Goal: Task Accomplishment & Management: Complete application form

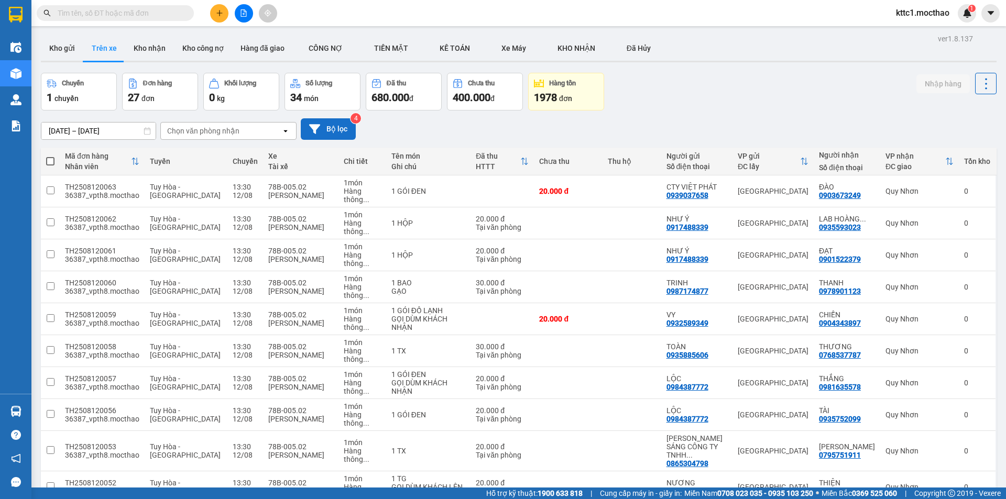
click at [332, 128] on button "Bộ lọc" at bounding box center [328, 128] width 55 height 21
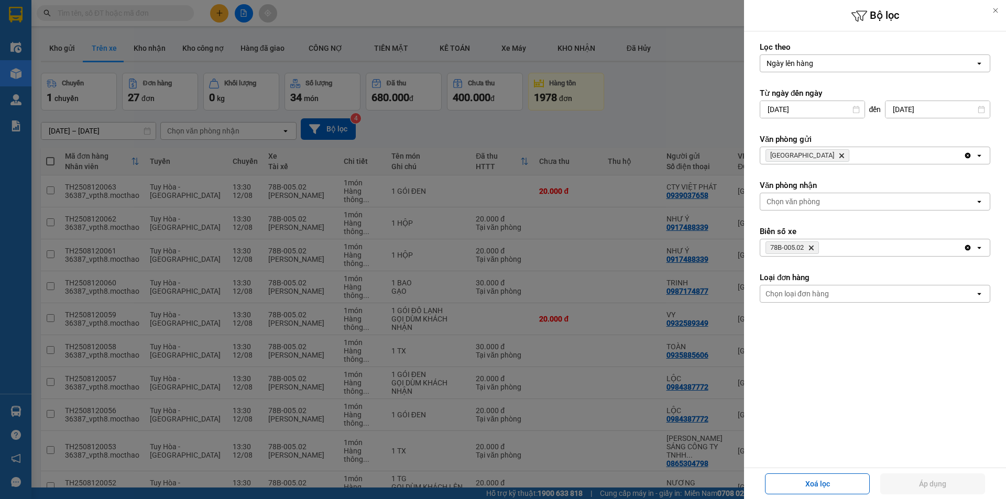
click at [839, 156] on icon "Tuy Hòa, close by backspace" at bounding box center [841, 156] width 5 height 5
click at [803, 156] on div "Chọn văn phòng" at bounding box center [793, 155] width 53 height 10
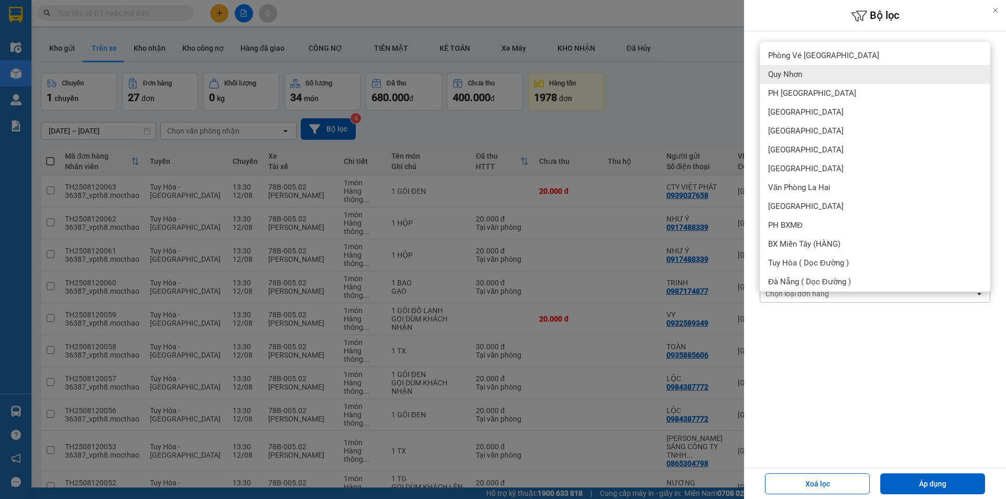
click at [794, 78] on span "Quy Nhơn" at bounding box center [785, 74] width 34 height 10
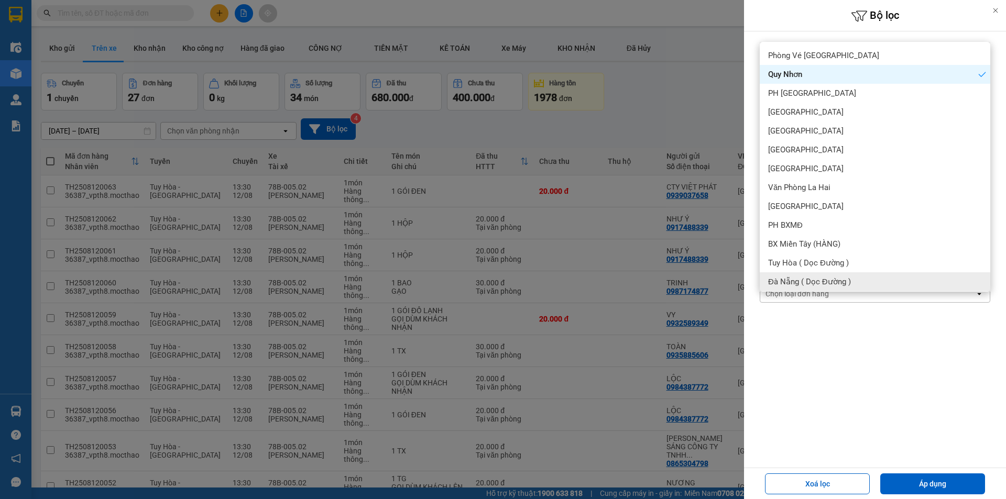
drag, startPoint x: 910, startPoint y: 480, endPoint x: 914, endPoint y: 466, distance: 14.8
click at [909, 480] on button "Áp dụng" at bounding box center [932, 484] width 105 height 21
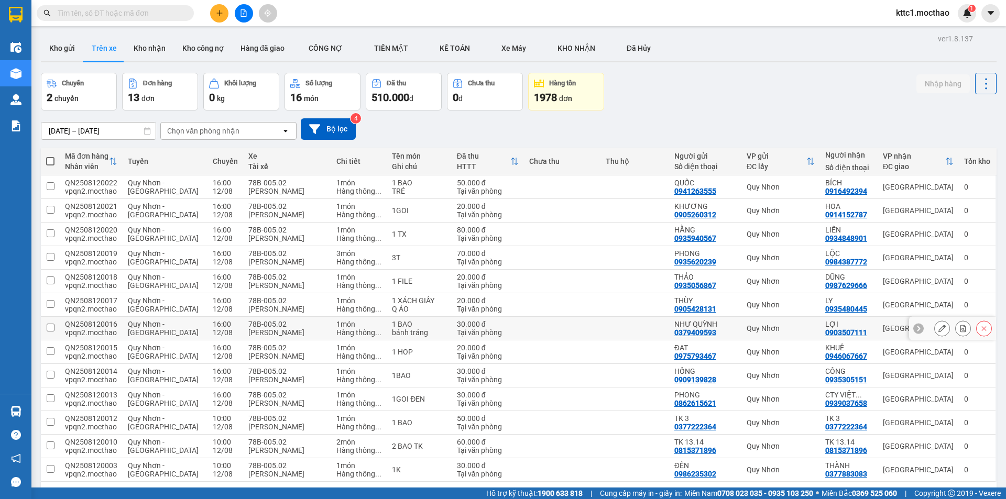
scroll to position [48, 0]
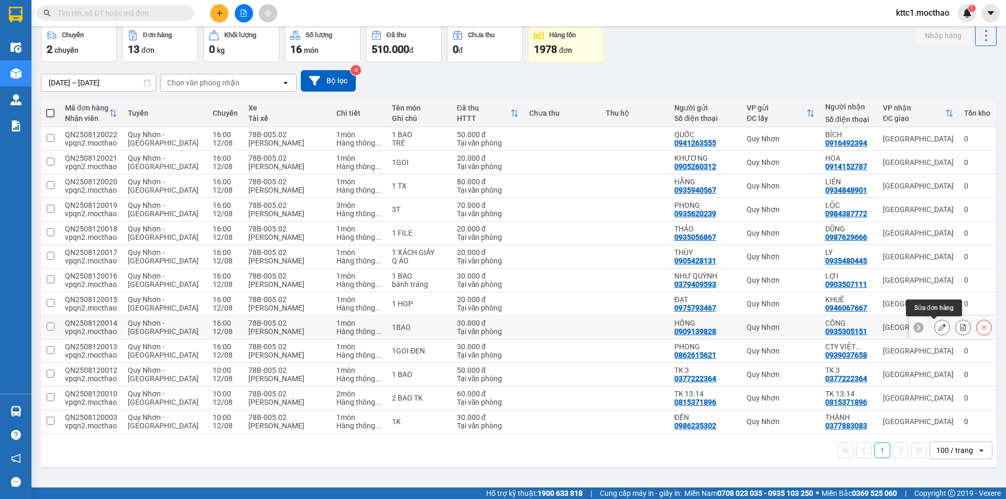
click at [938, 326] on icon at bounding box center [941, 327] width 7 height 7
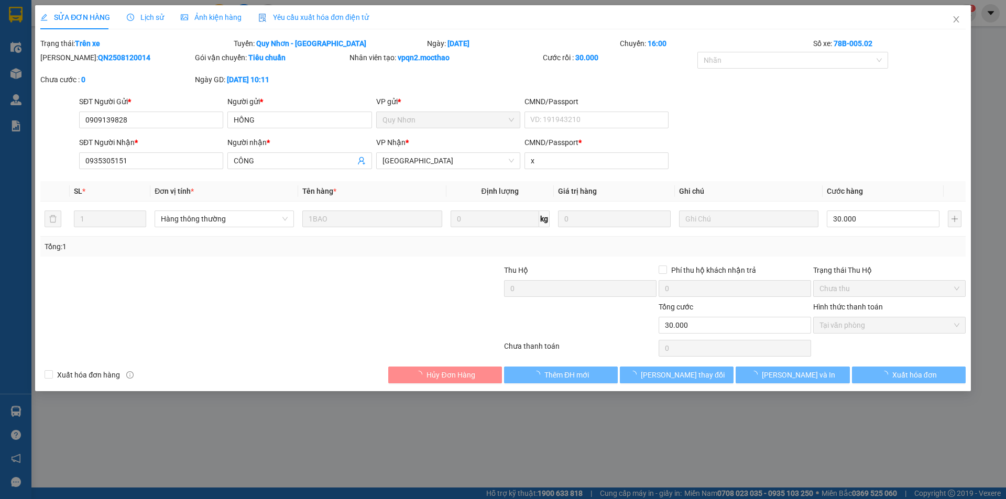
type input "0909139828"
type input "HỒNG"
type input "0935305151"
type input "CÔNG"
type input "x"
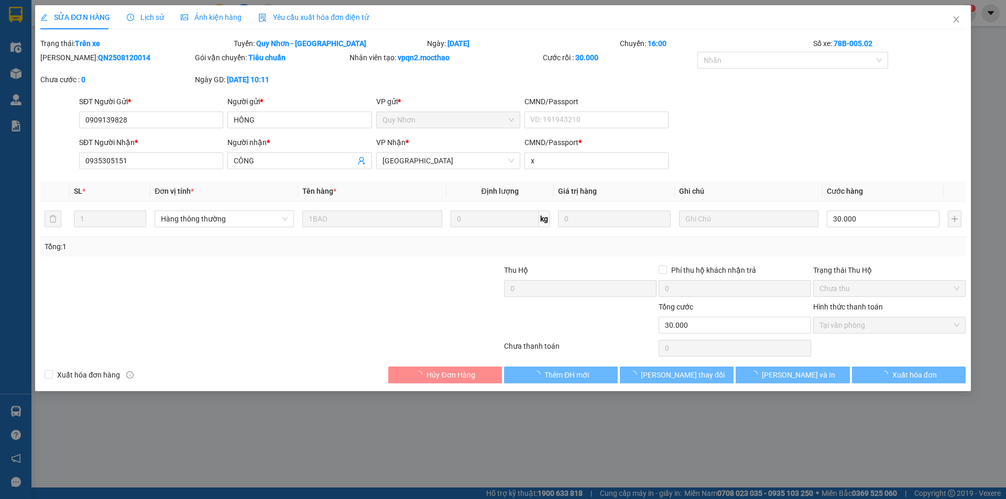
type input "30.000"
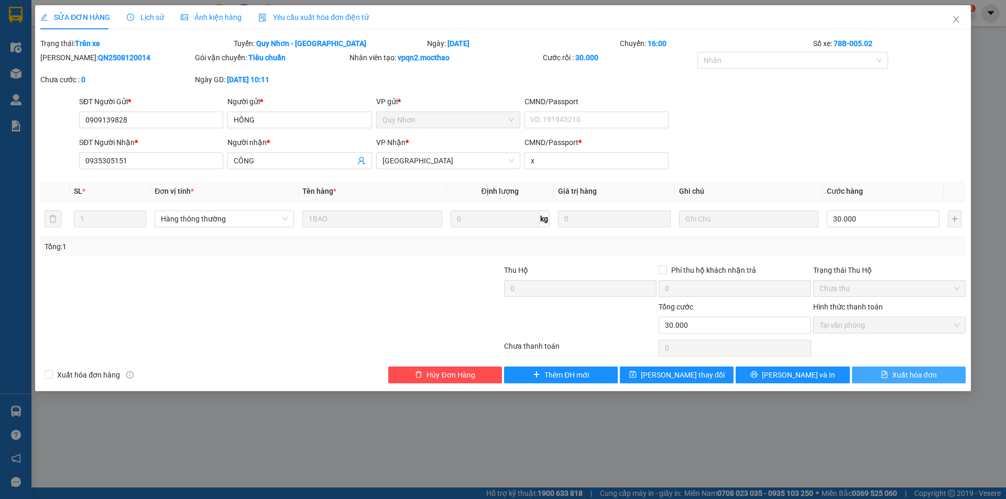
click at [924, 378] on span "Xuất hóa đơn" at bounding box center [914, 375] width 45 height 12
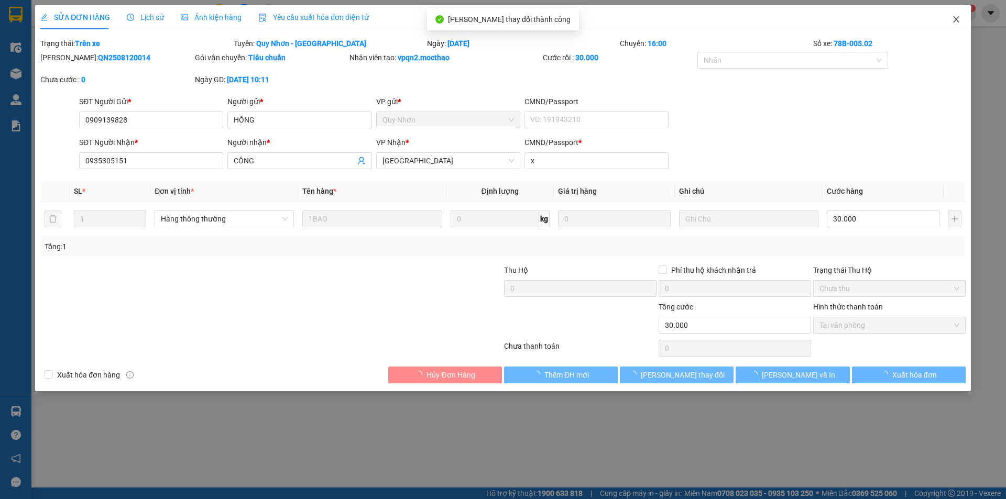
checkbox input "true"
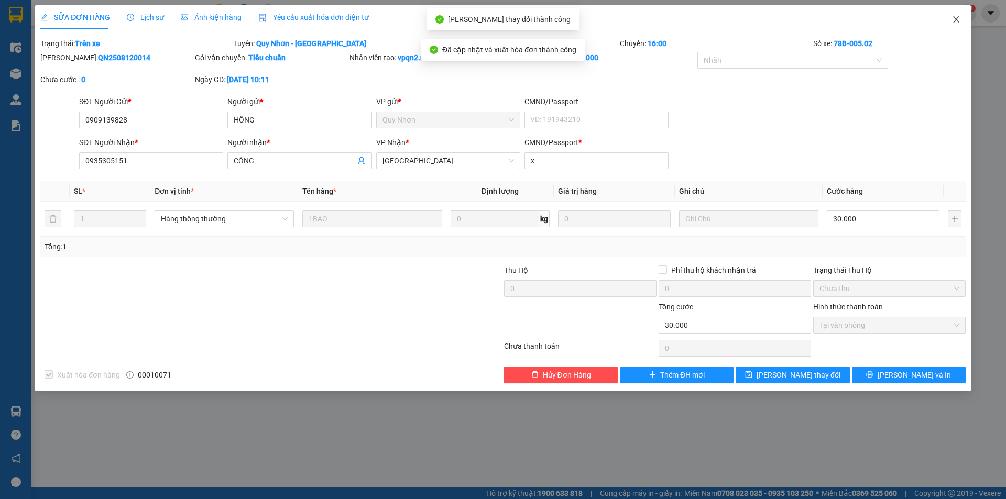
click at [957, 19] on icon "close" at bounding box center [956, 19] width 8 height 8
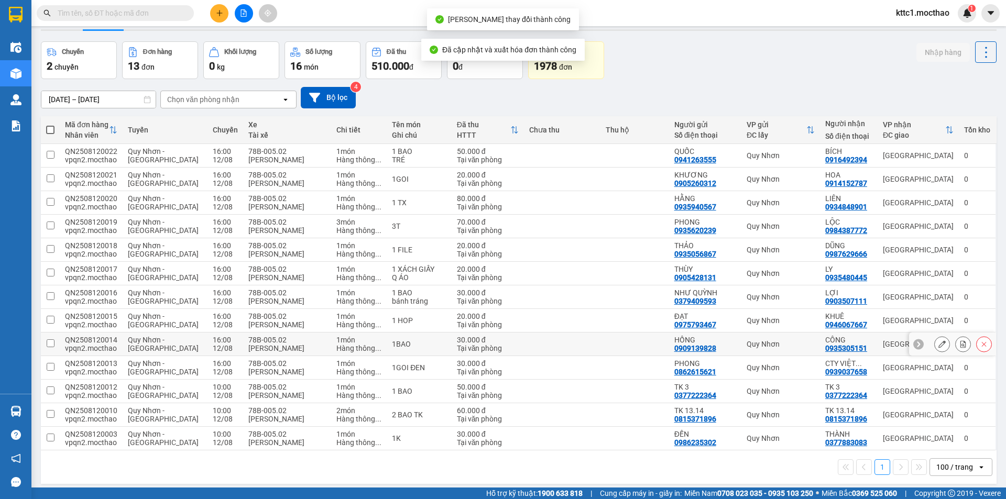
scroll to position [48, 0]
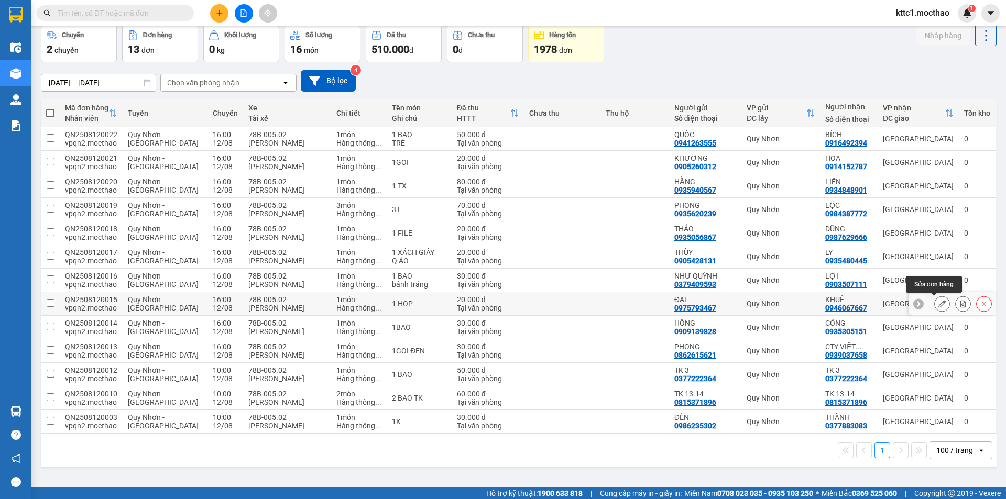
click at [938, 300] on icon at bounding box center [941, 303] width 7 height 7
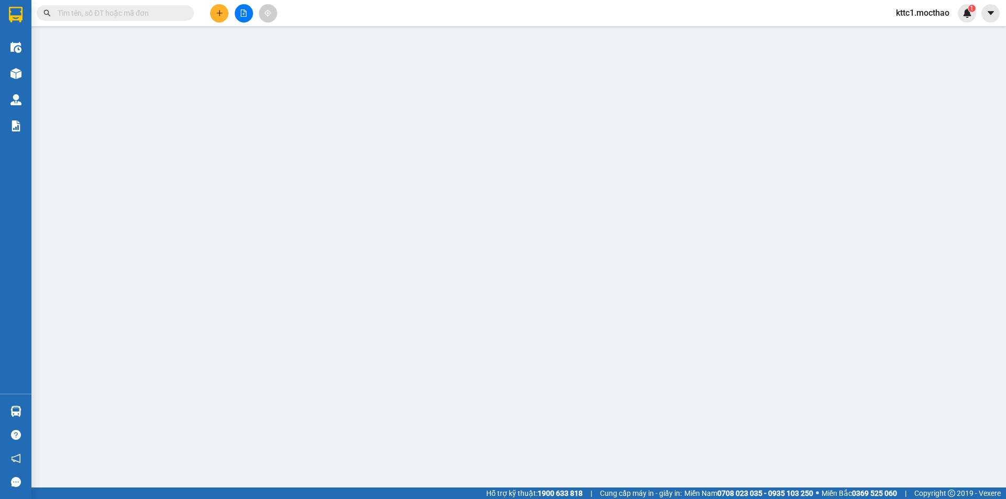
type input "0975793467"
type input "ĐẠT"
type input "0946067667"
type input "KHUÊ"
type input "a"
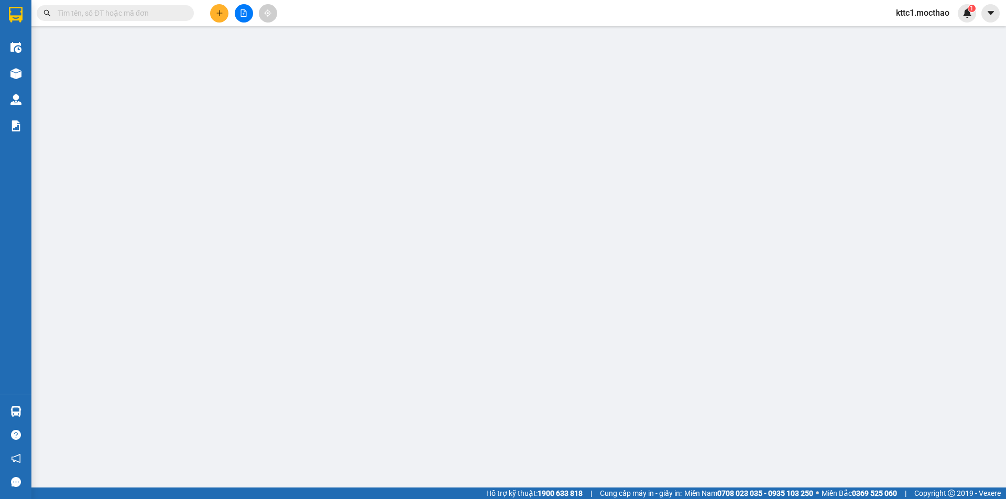
type input "20.000"
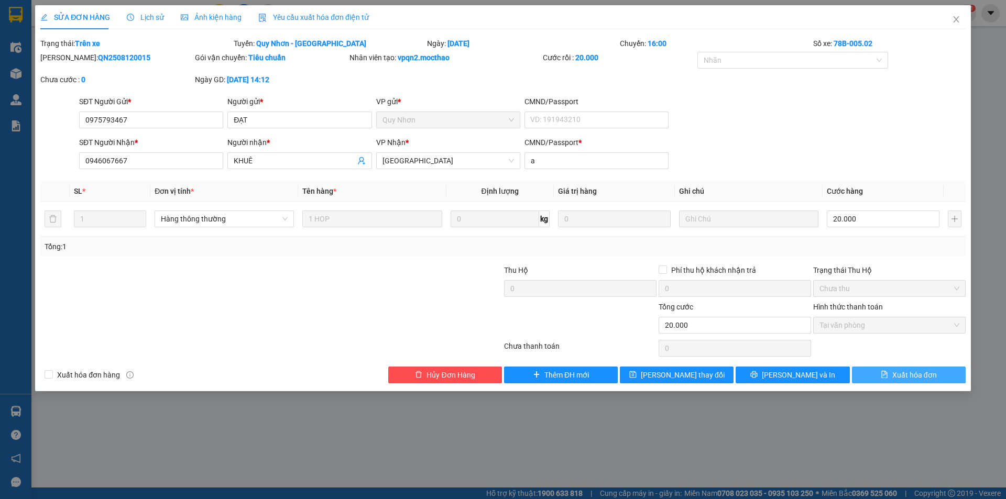
drag, startPoint x: 911, startPoint y: 376, endPoint x: 916, endPoint y: 314, distance: 62.1
click at [910, 376] on span "Xuất hóa đơn" at bounding box center [914, 375] width 45 height 12
checkbox input "true"
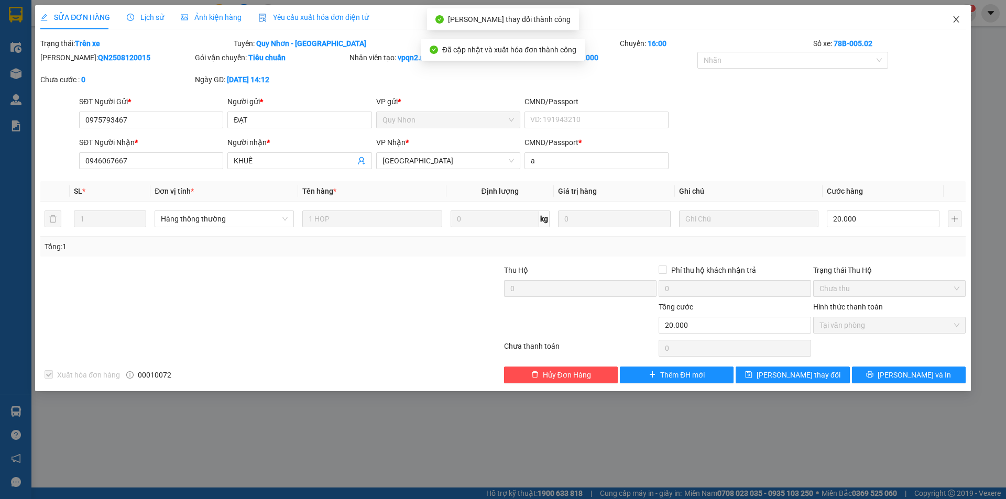
click at [957, 17] on icon "close" at bounding box center [956, 19] width 8 height 8
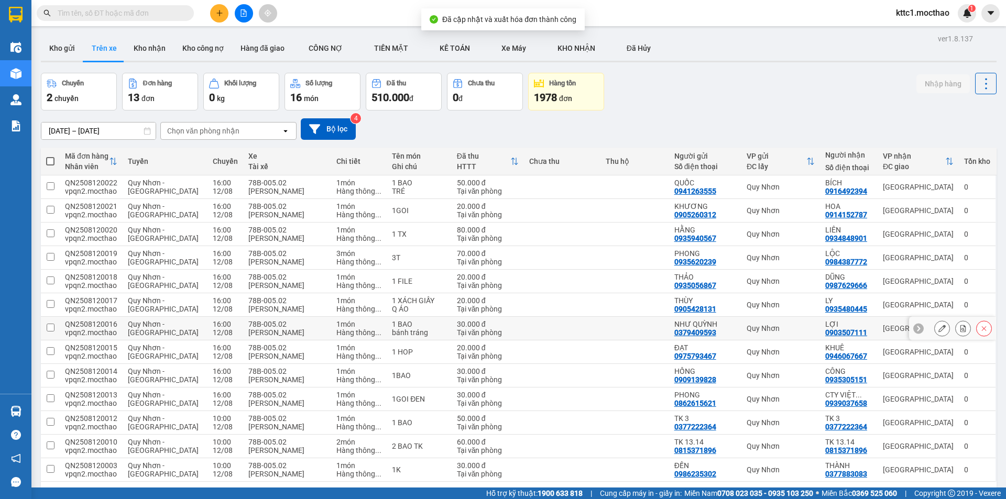
click at [938, 326] on icon at bounding box center [941, 328] width 7 height 7
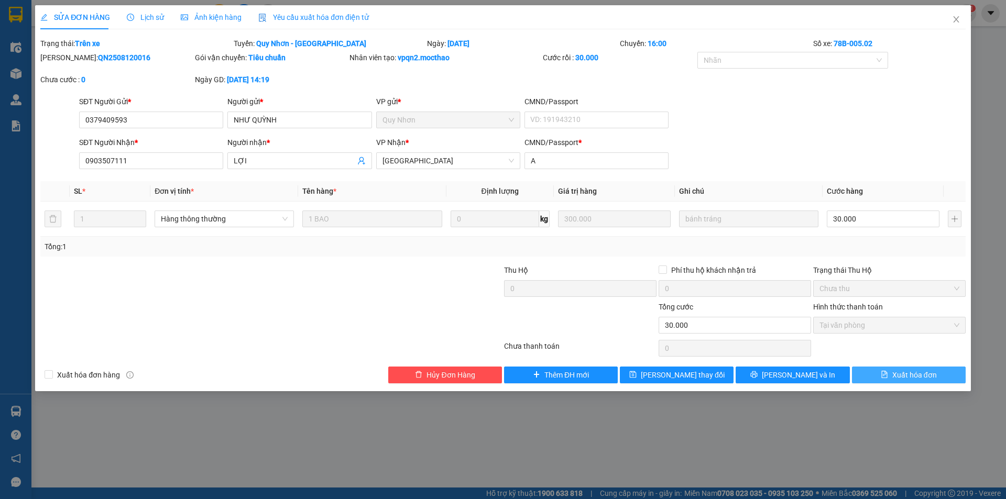
click at [914, 379] on span "Xuất hóa đơn" at bounding box center [914, 375] width 45 height 12
checkbox input "true"
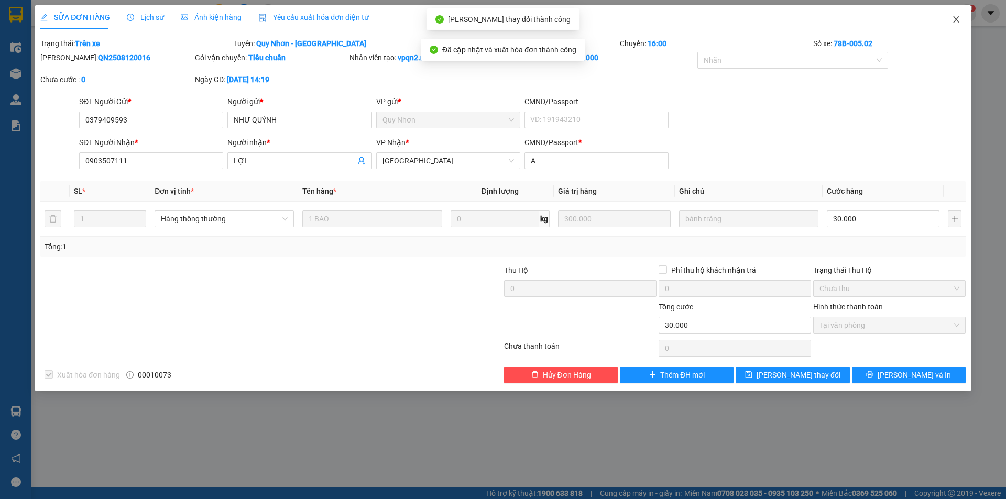
click at [953, 17] on icon "close" at bounding box center [956, 19] width 8 height 8
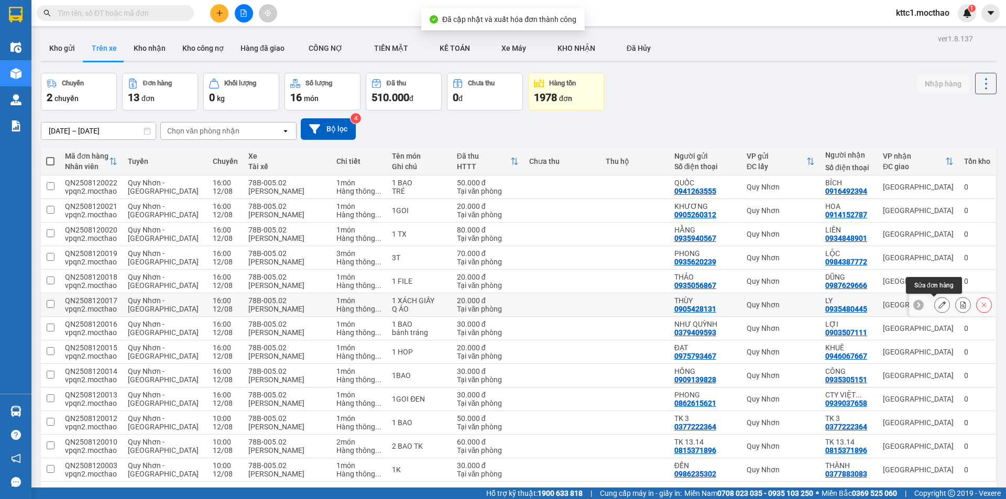
click at [938, 304] on icon at bounding box center [941, 304] width 7 height 7
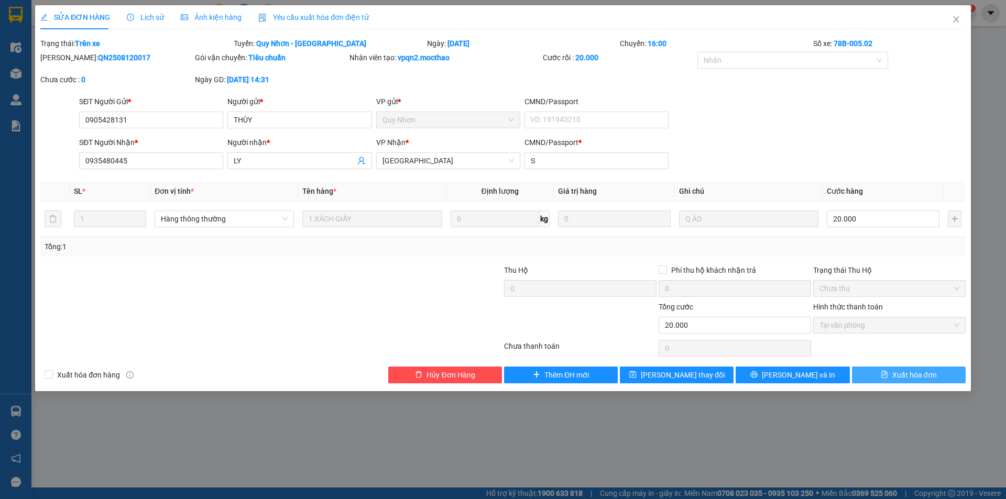
click at [921, 372] on span "Xuất hóa đơn" at bounding box center [914, 375] width 45 height 12
checkbox input "true"
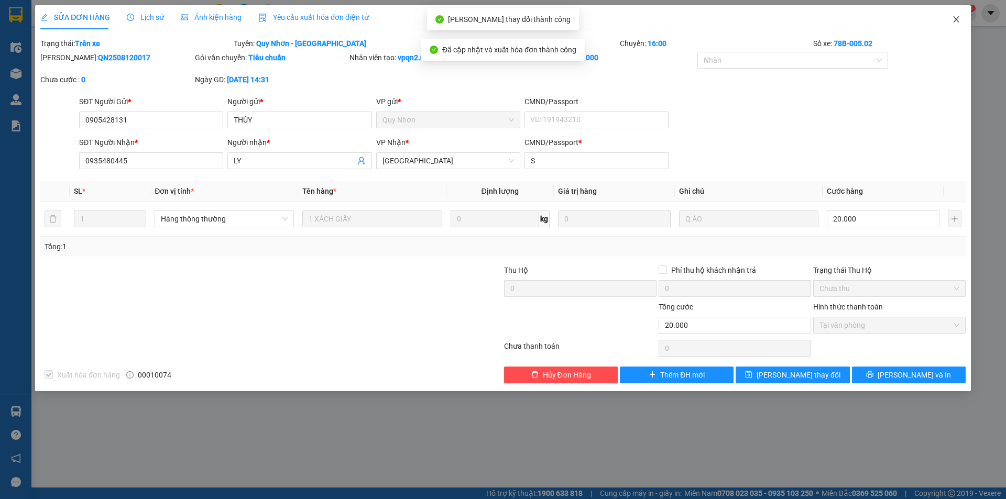
click at [955, 22] on icon "close" at bounding box center [956, 19] width 8 height 8
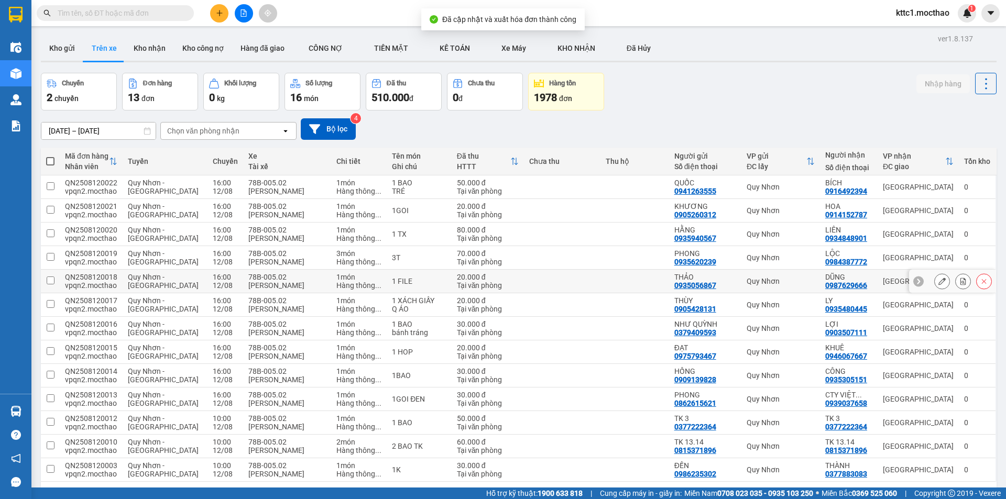
click at [938, 282] on icon at bounding box center [941, 281] width 7 height 7
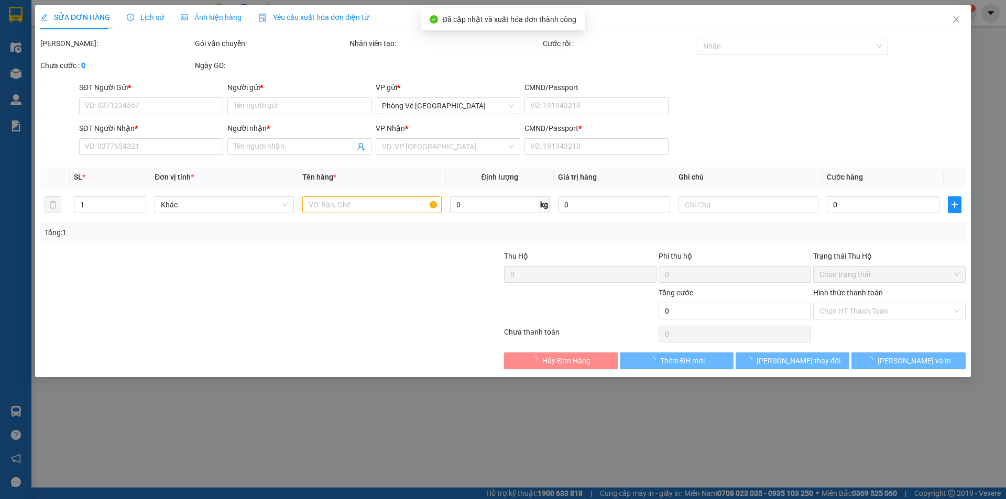
type input "0935056867"
type input "THẢO"
type input "0987629666"
type input "DŨNG"
type input "A"
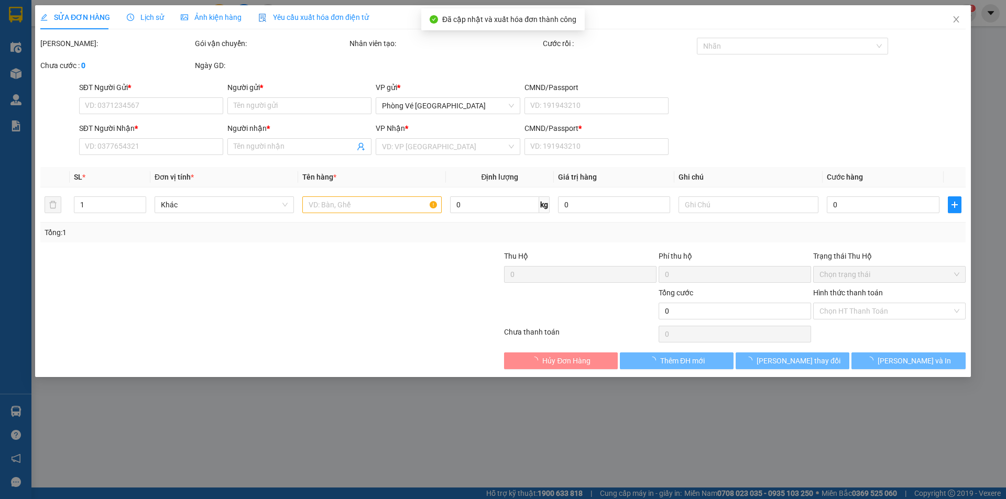
type input "20.000"
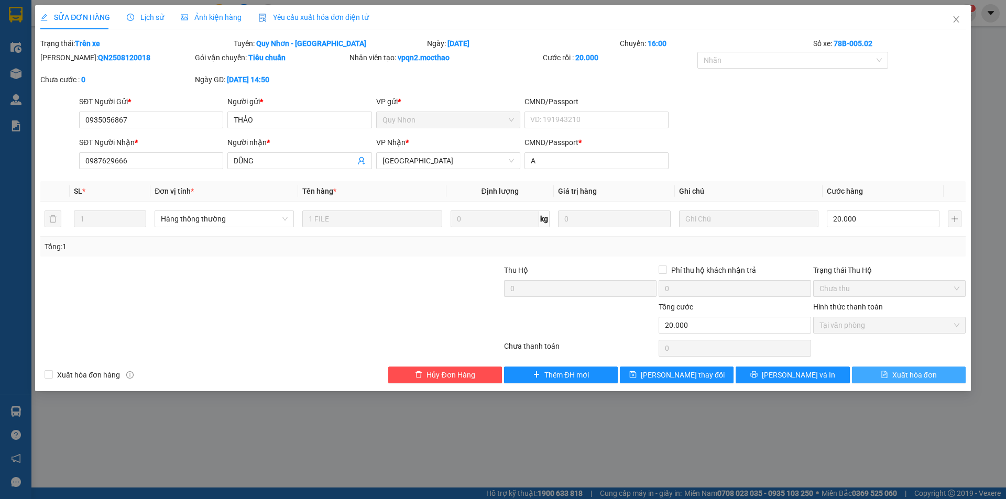
click at [908, 372] on span "Xuất hóa đơn" at bounding box center [914, 375] width 45 height 12
checkbox input "true"
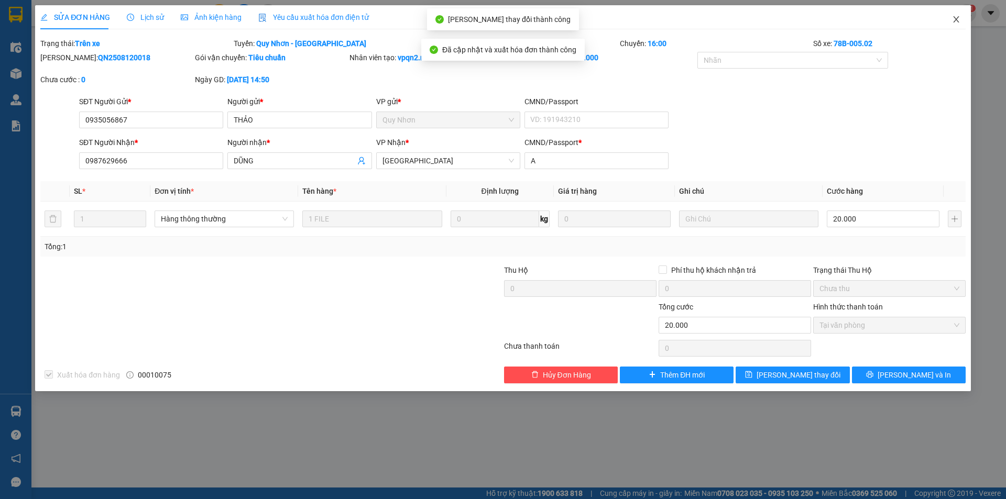
click at [957, 20] on icon "close" at bounding box center [956, 19] width 8 height 8
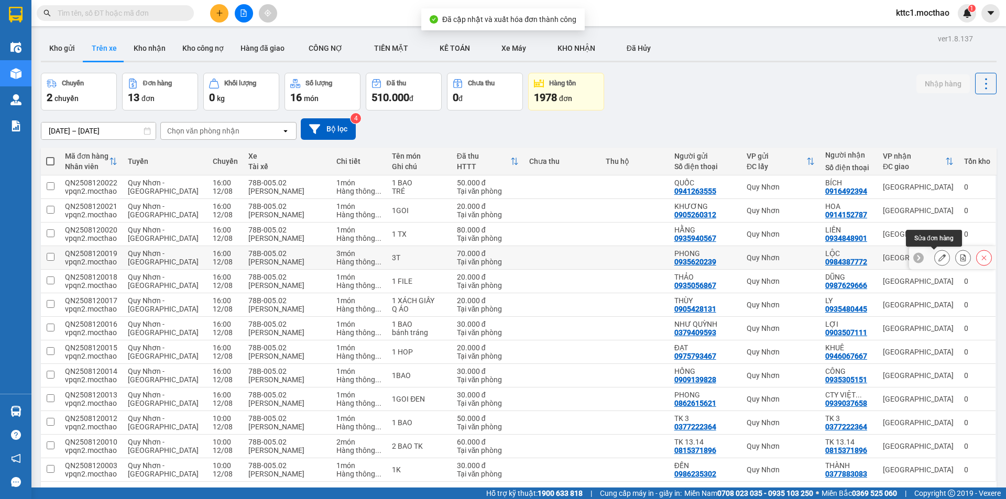
click at [938, 256] on icon at bounding box center [941, 257] width 7 height 7
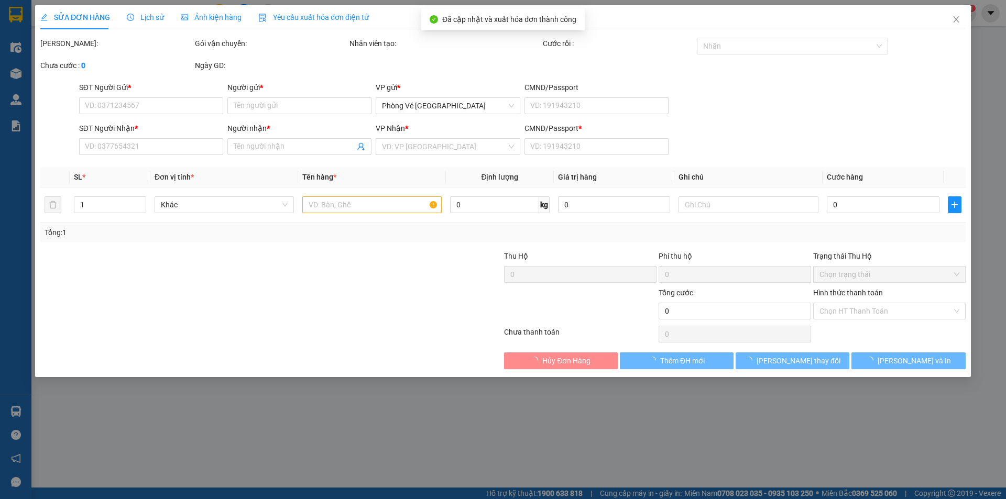
type input "0935620239"
type input "PHONG"
type input "0984387772"
type input "LỘC"
type input "a"
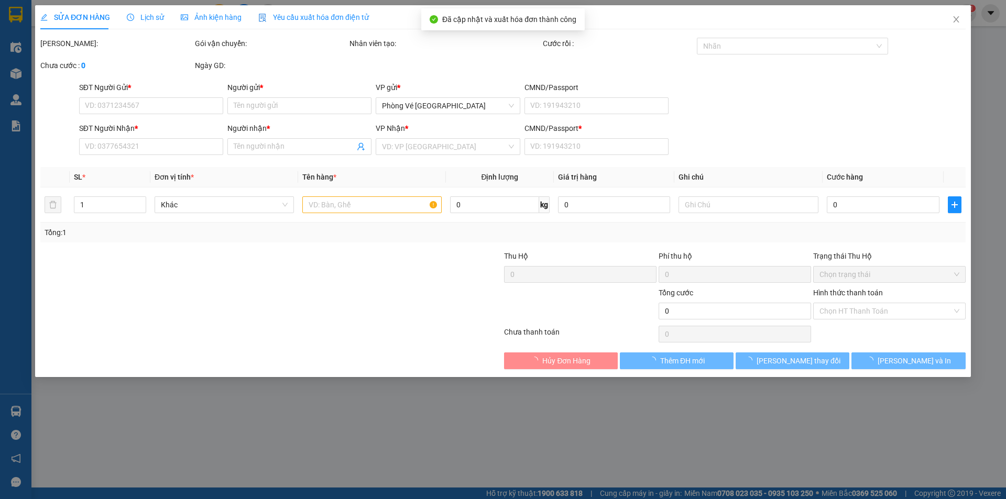
type input "70.000"
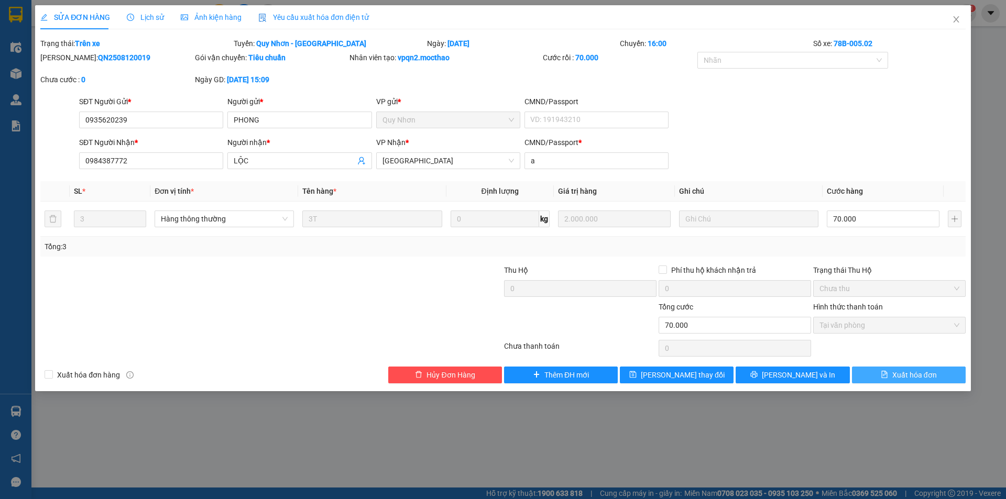
click at [894, 372] on span "Xuất hóa đơn" at bounding box center [914, 375] width 45 height 12
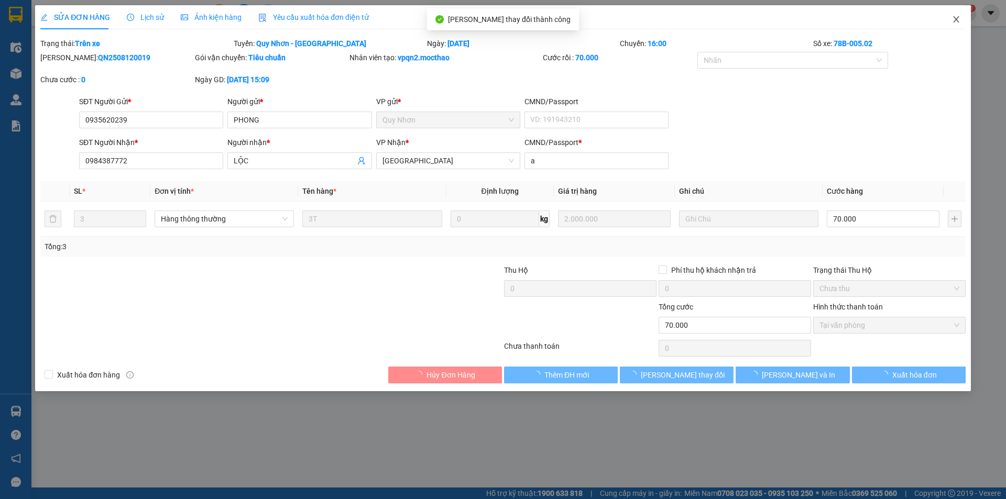
checkbox input "true"
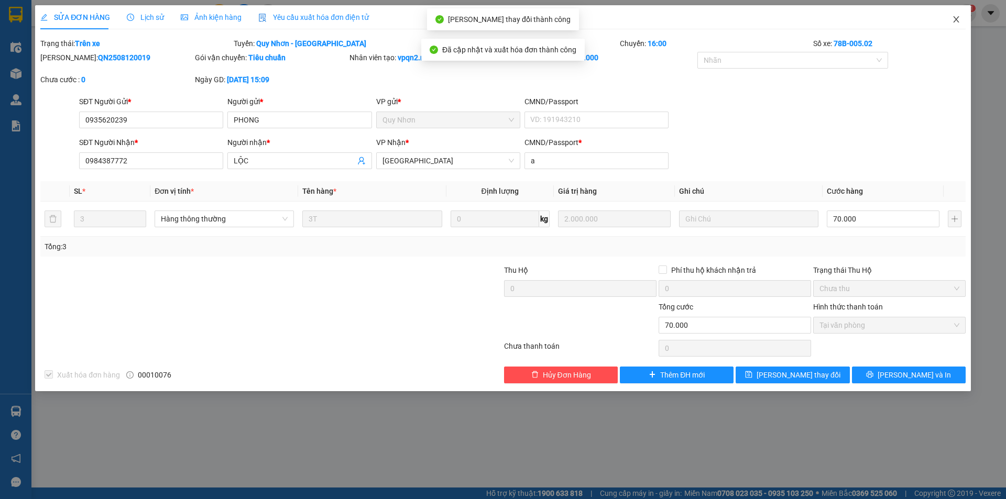
click at [957, 18] on icon "close" at bounding box center [956, 19] width 8 height 8
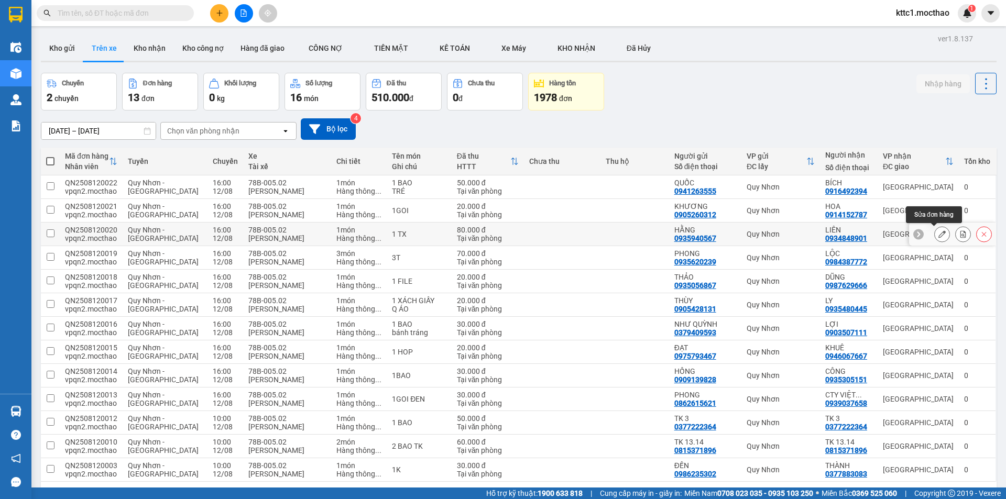
click at [938, 235] on button at bounding box center [942, 234] width 15 height 18
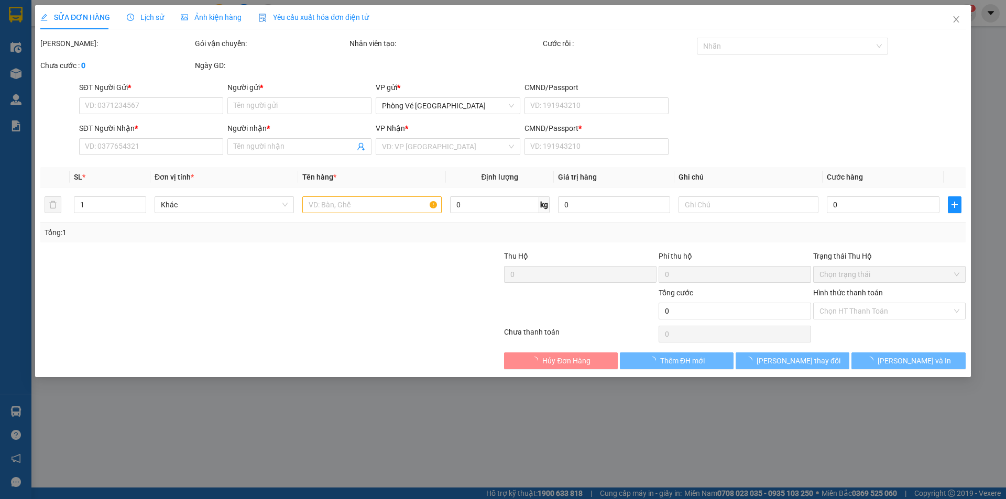
type input "0935940567"
type input "HẰNG"
type input "0934848901"
type input "LIÊN"
type input "x"
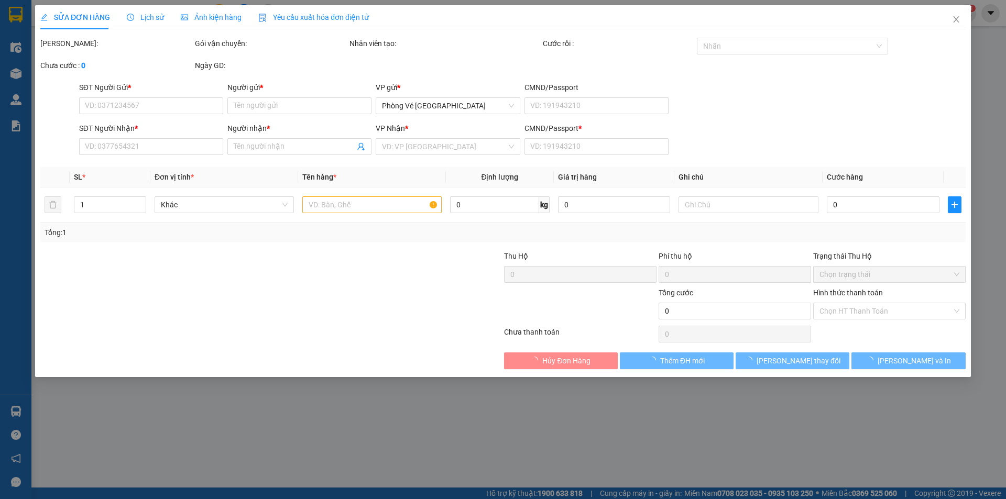
type input "80.000"
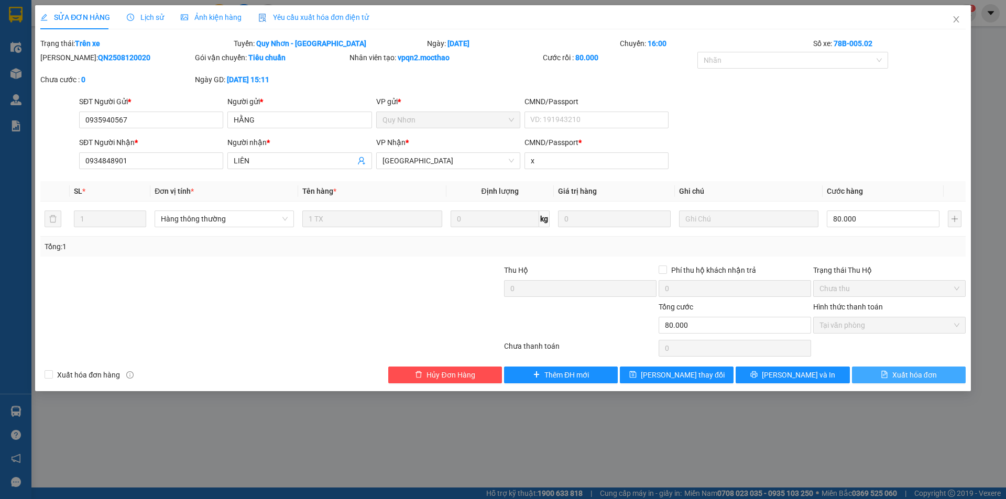
drag, startPoint x: 919, startPoint y: 378, endPoint x: 945, endPoint y: 333, distance: 51.7
click at [919, 377] on span "Xuất hóa đơn" at bounding box center [914, 375] width 45 height 12
checkbox input "true"
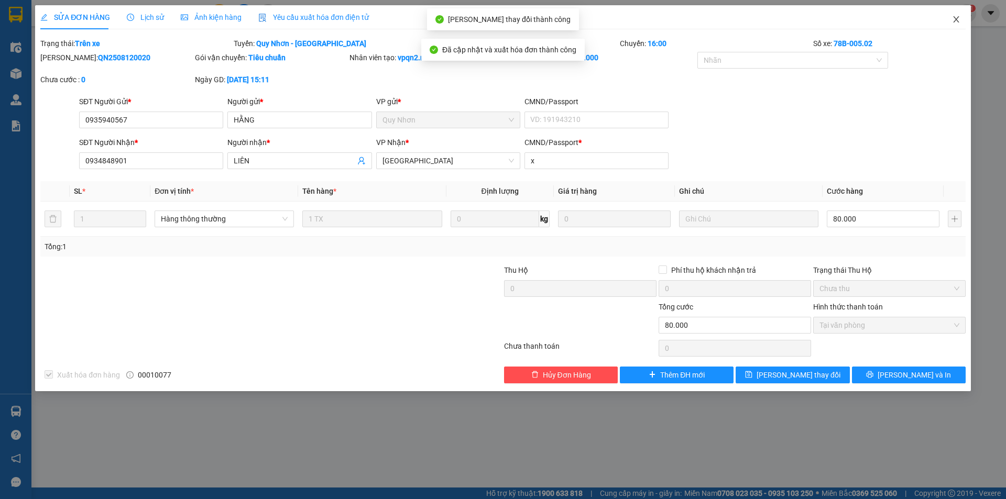
click at [953, 19] on icon "close" at bounding box center [956, 19] width 8 height 8
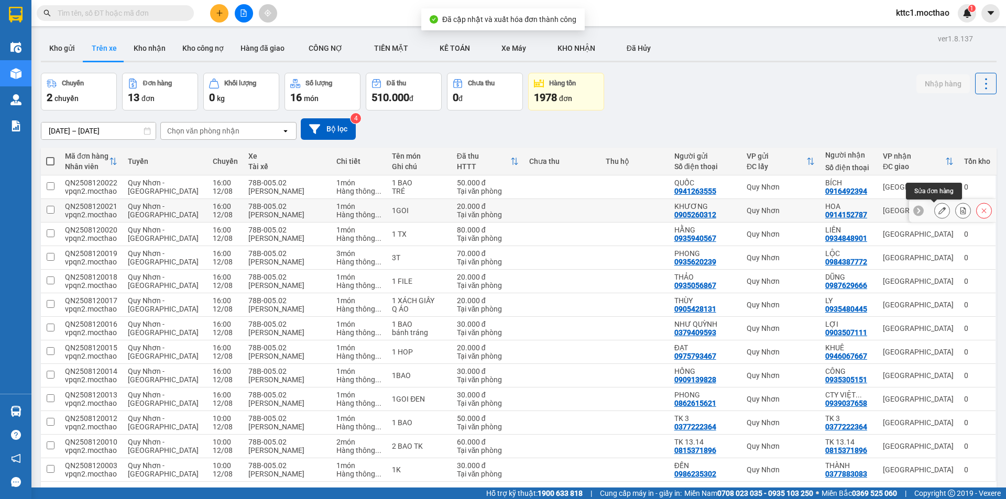
click at [938, 212] on icon at bounding box center [941, 210] width 7 height 7
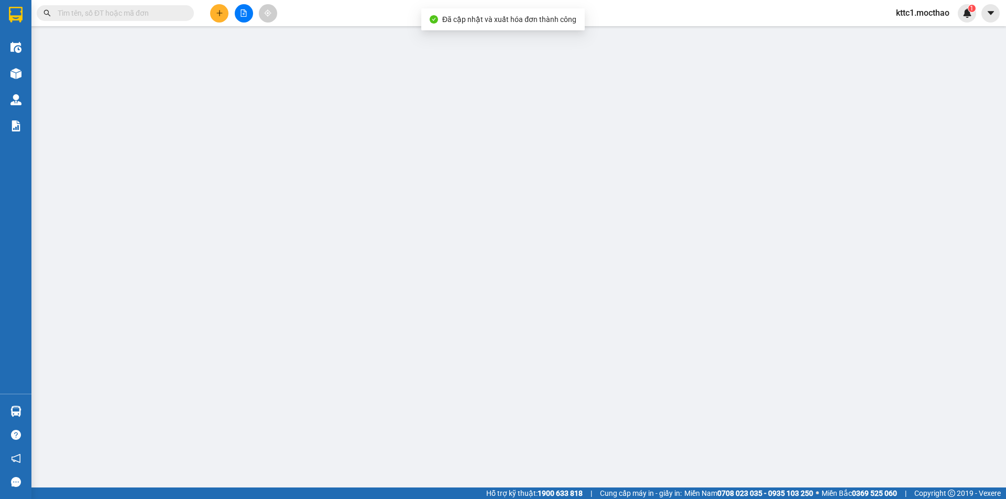
type input "0905260312"
type input "KHƯƠNG"
type input "0914152787"
type input "HOA"
type input "A"
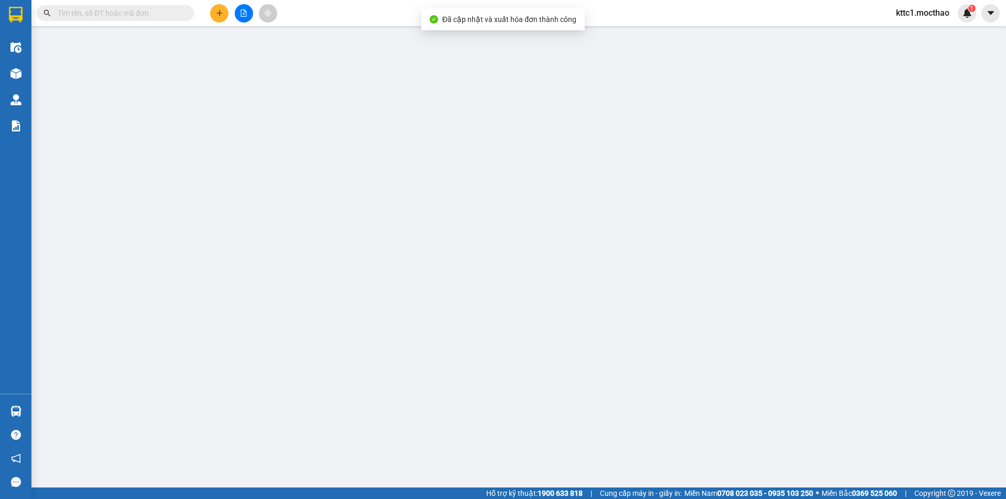
type input "20.000"
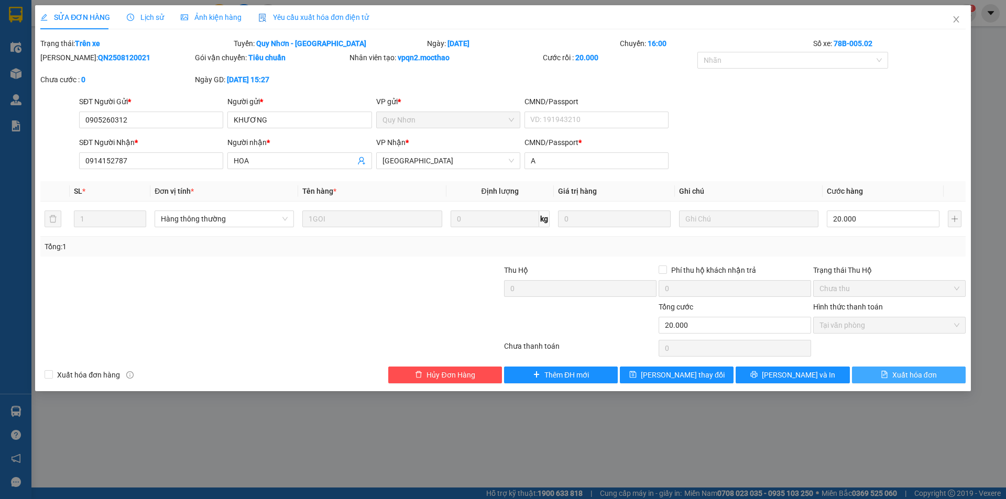
click at [913, 374] on span "Xuất hóa đơn" at bounding box center [914, 375] width 45 height 12
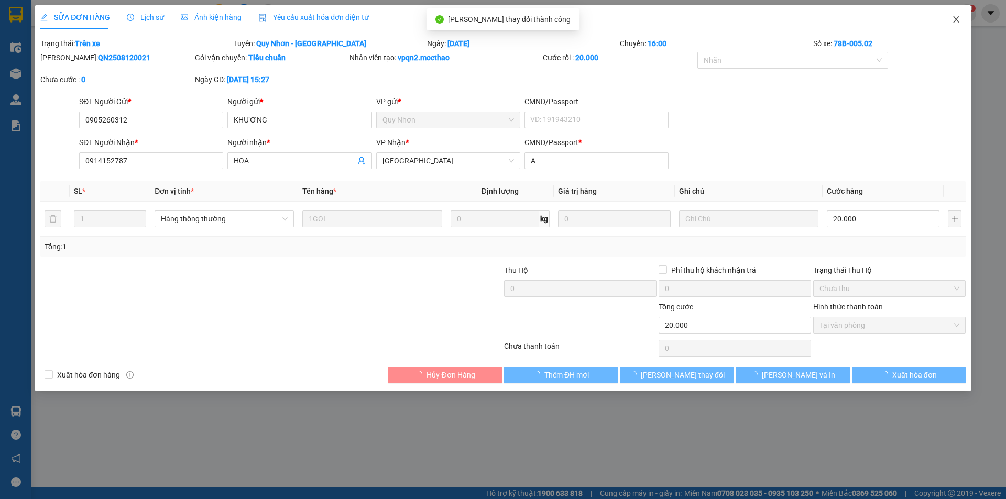
checkbox input "true"
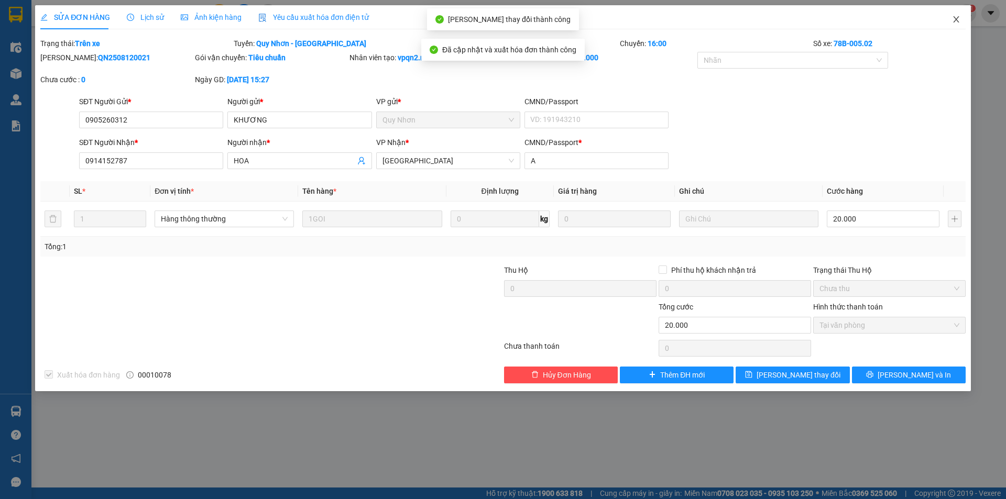
click at [957, 17] on icon "close" at bounding box center [956, 19] width 8 height 8
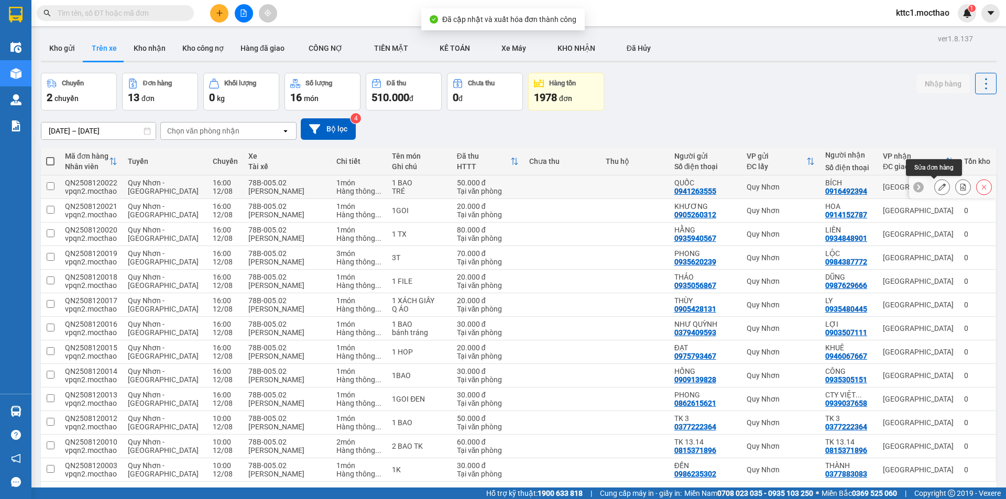
click at [938, 188] on icon at bounding box center [941, 186] width 7 height 7
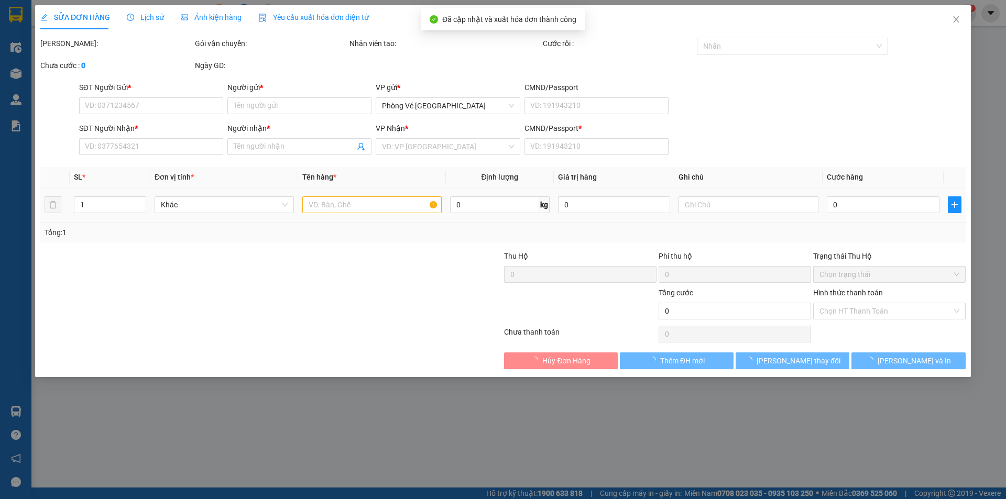
type input "0941263555"
type input "QUỐC"
type input "0916492394"
type input "BÍCH"
type input "a"
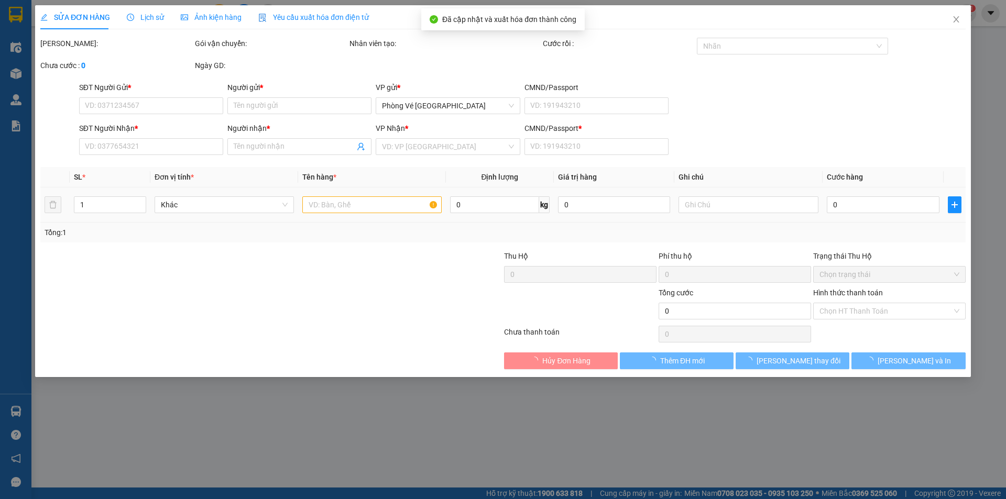
type input "50.000"
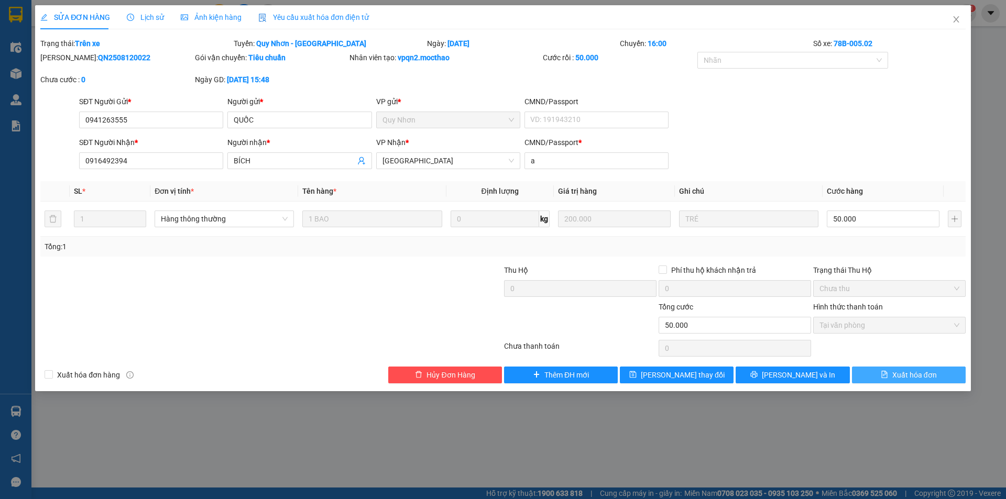
click at [898, 373] on span "Xuất hóa đơn" at bounding box center [914, 375] width 45 height 12
checkbox input "true"
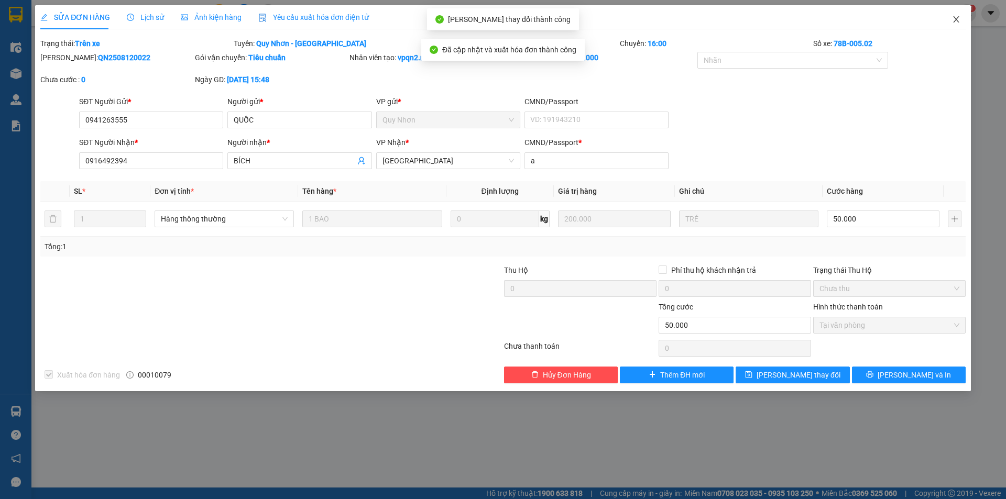
click at [959, 18] on icon "close" at bounding box center [956, 19] width 8 height 8
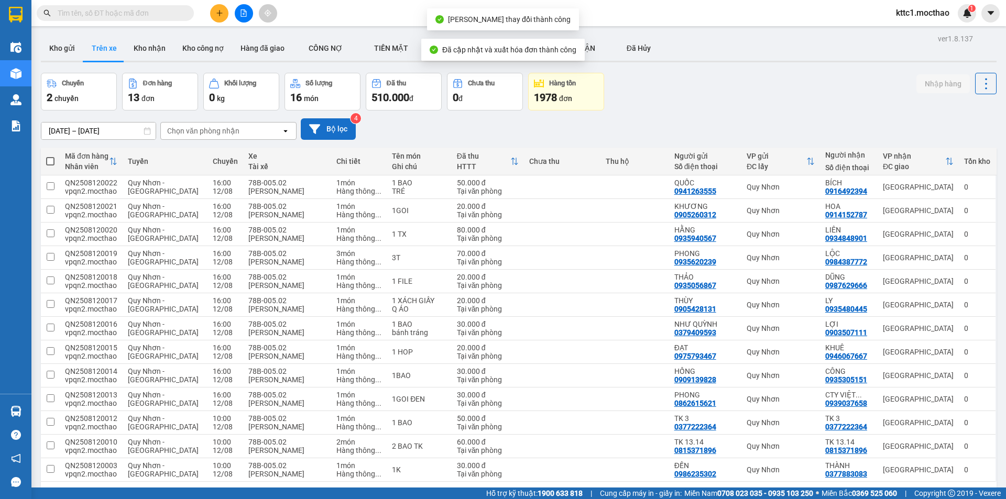
click at [347, 128] on button "Bộ lọc" at bounding box center [328, 128] width 55 height 21
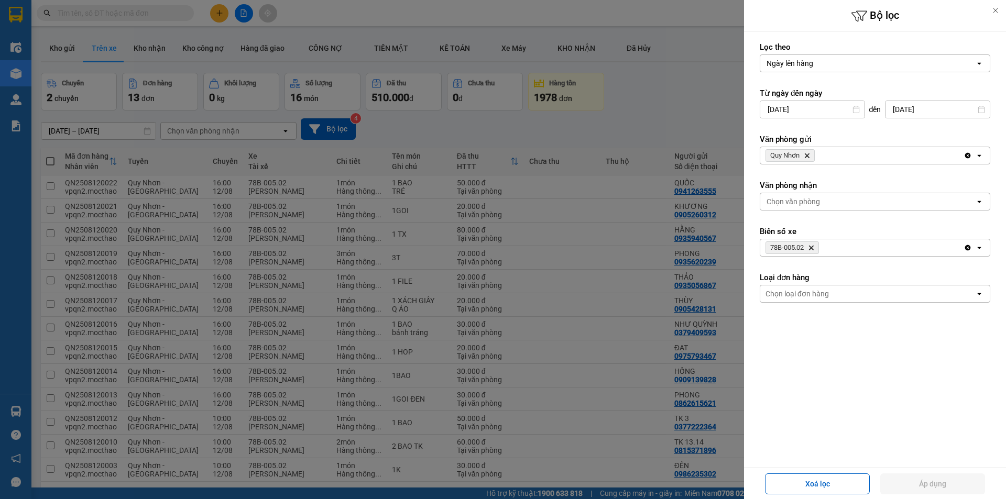
click at [812, 246] on icon "Delete" at bounding box center [811, 248] width 6 height 6
click at [807, 155] on icon "Quy Nhơn, close by backspace" at bounding box center [807, 156] width 5 height 5
click at [805, 155] on div "Chọn văn phòng" at bounding box center [793, 155] width 53 height 10
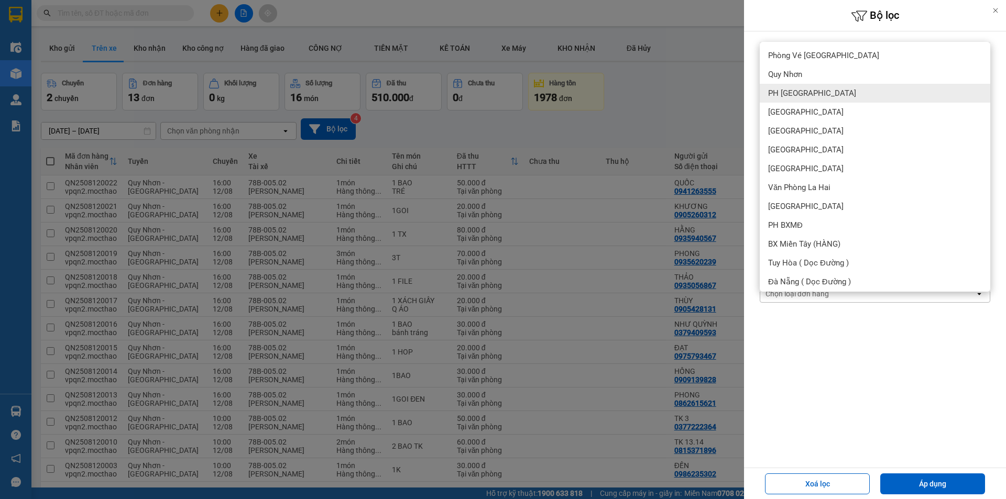
click at [814, 95] on div "PH [GEOGRAPHIC_DATA]" at bounding box center [875, 93] width 231 height 19
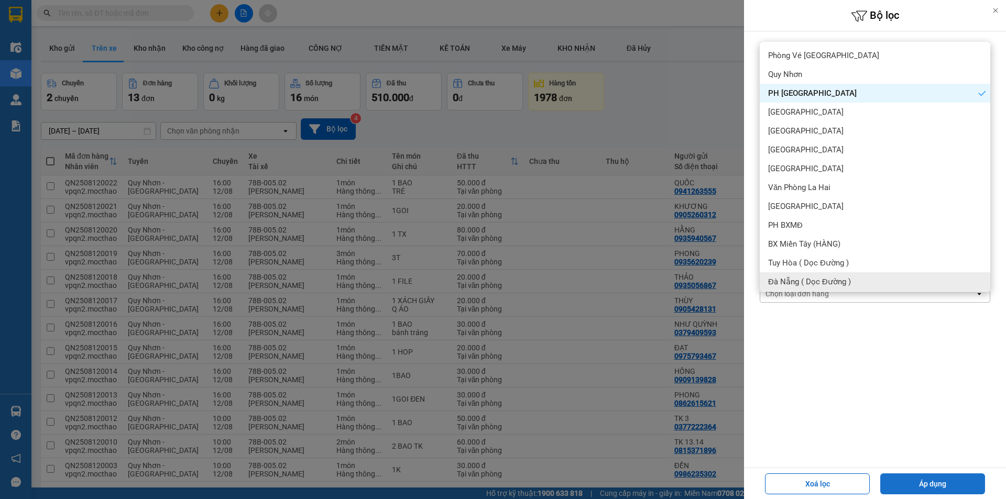
click at [934, 483] on button "Áp dụng" at bounding box center [932, 484] width 105 height 21
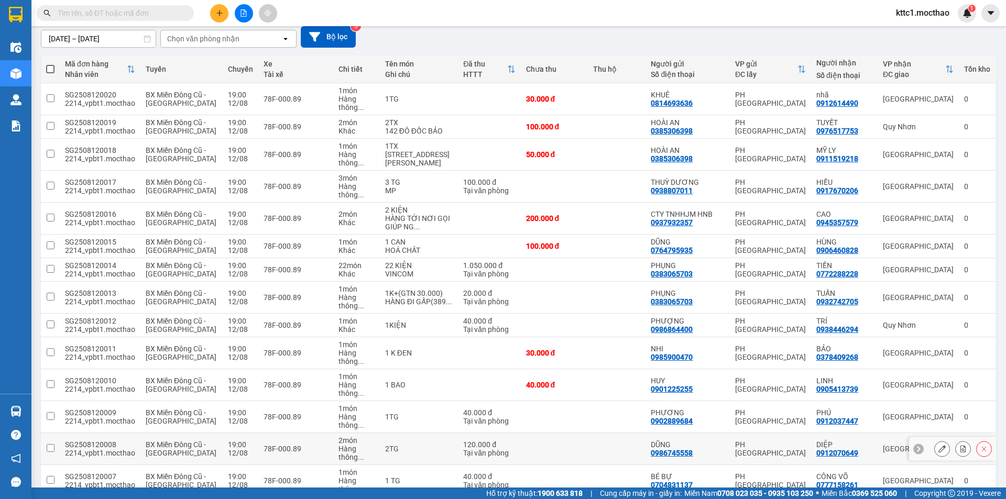
scroll to position [237, 0]
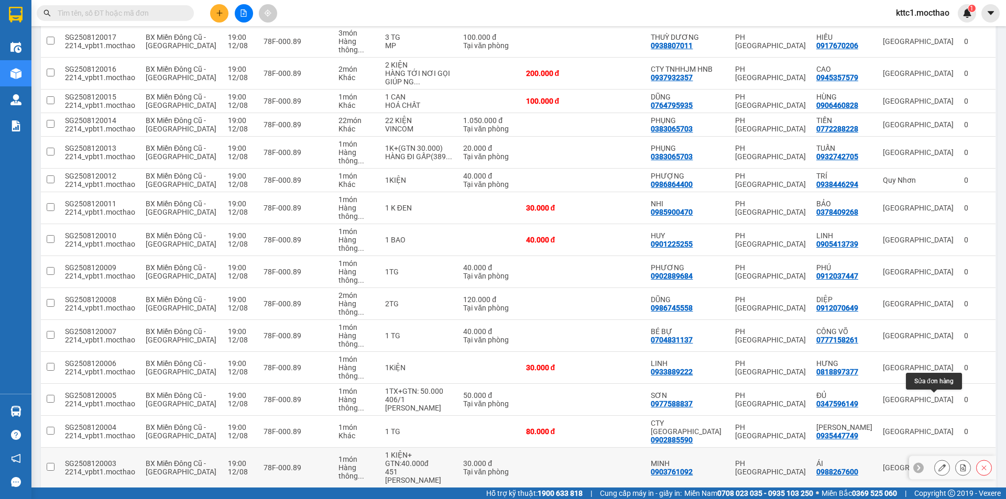
click at [938, 464] on icon at bounding box center [941, 467] width 7 height 7
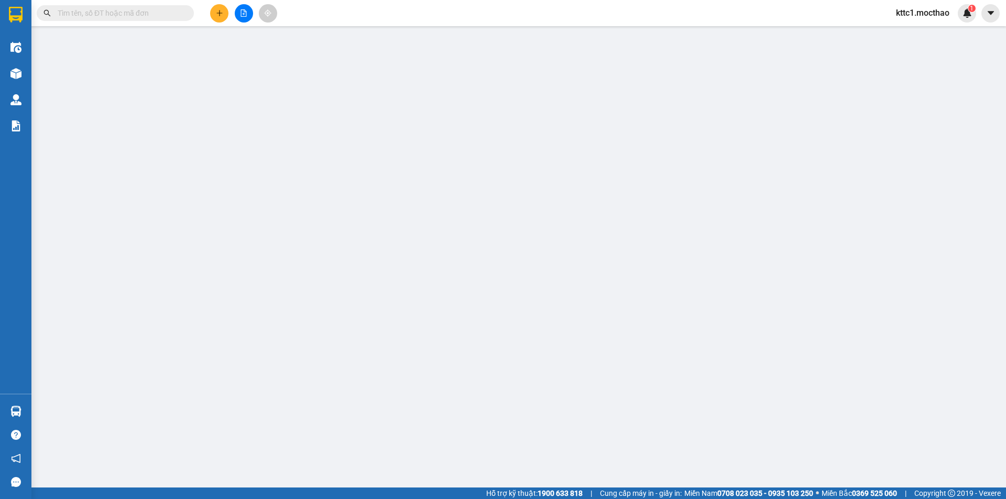
type input "0903761092"
type input "MINH"
type input "0988267600"
type input "ÁI"
type input "1"
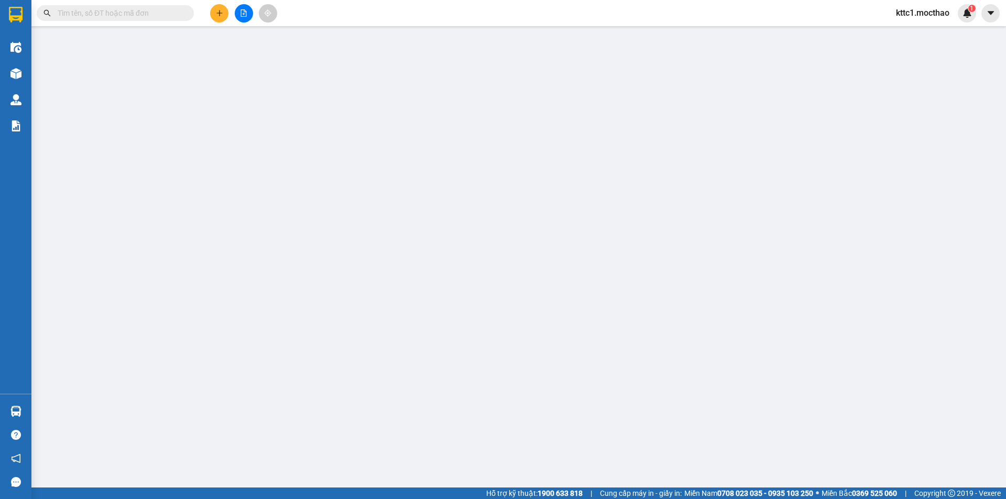
type input "30.000"
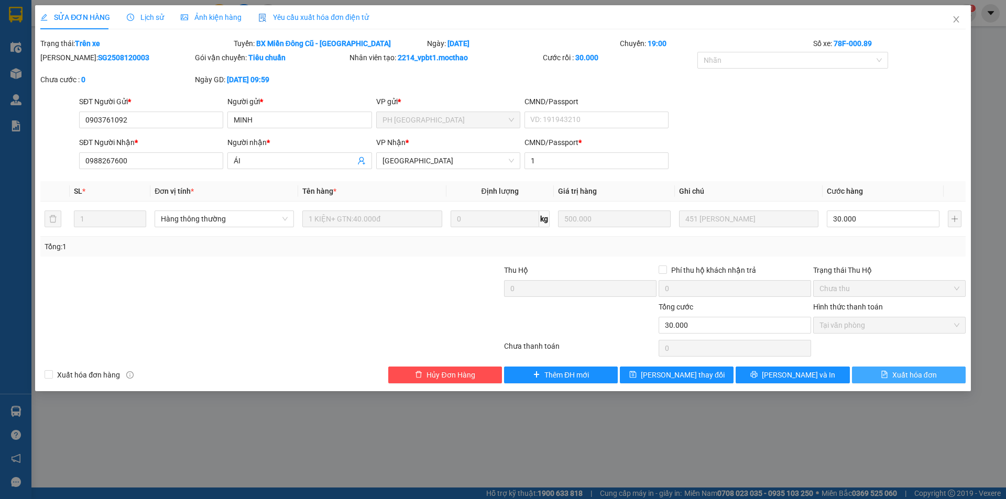
click at [913, 375] on span "Xuất hóa đơn" at bounding box center [914, 375] width 45 height 12
checkbox input "true"
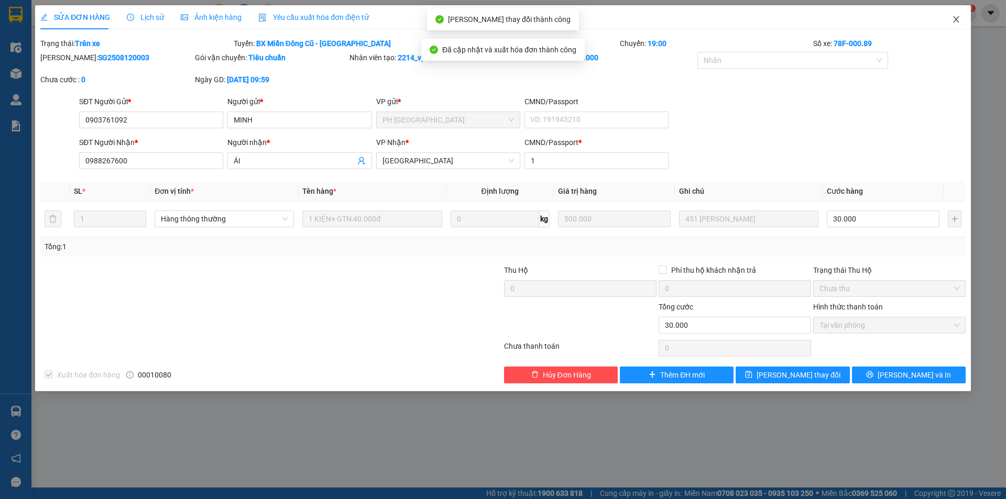
click at [959, 20] on icon "close" at bounding box center [956, 19] width 8 height 8
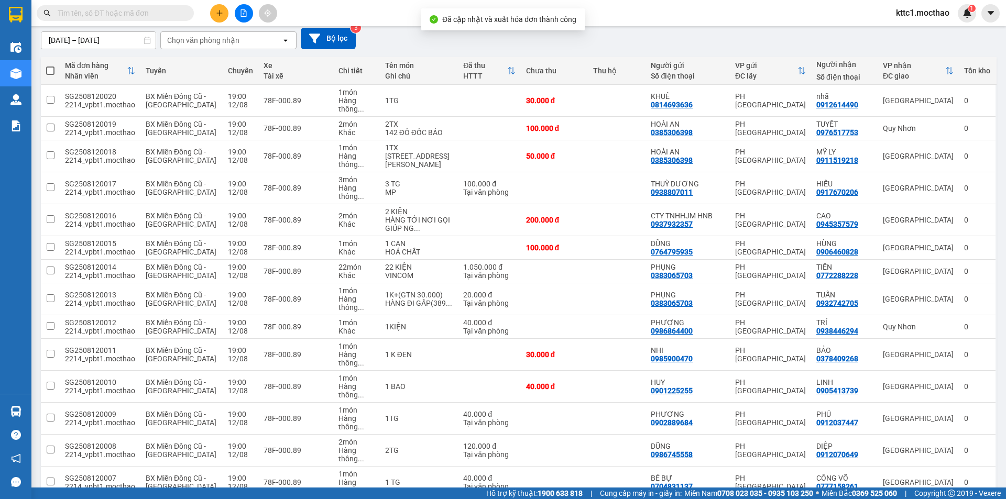
scroll to position [237, 0]
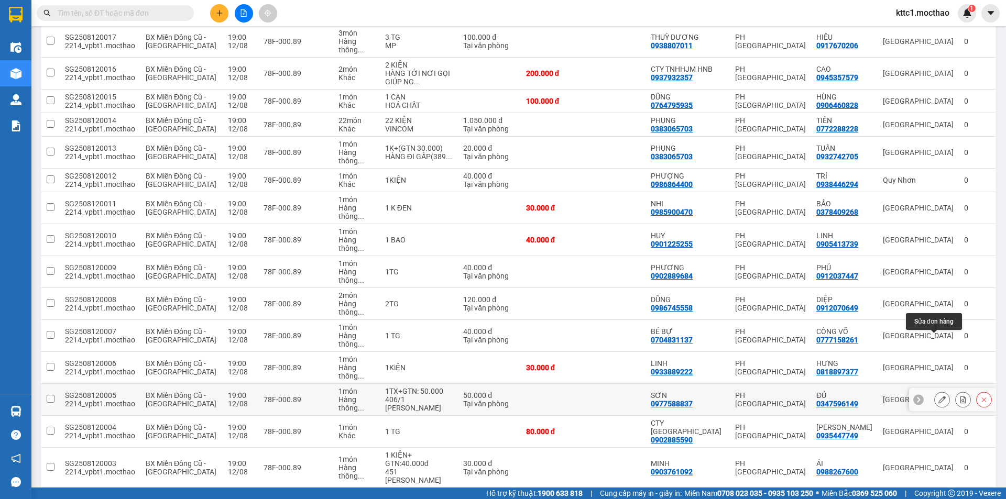
click at [938, 396] on icon at bounding box center [941, 399] width 7 height 7
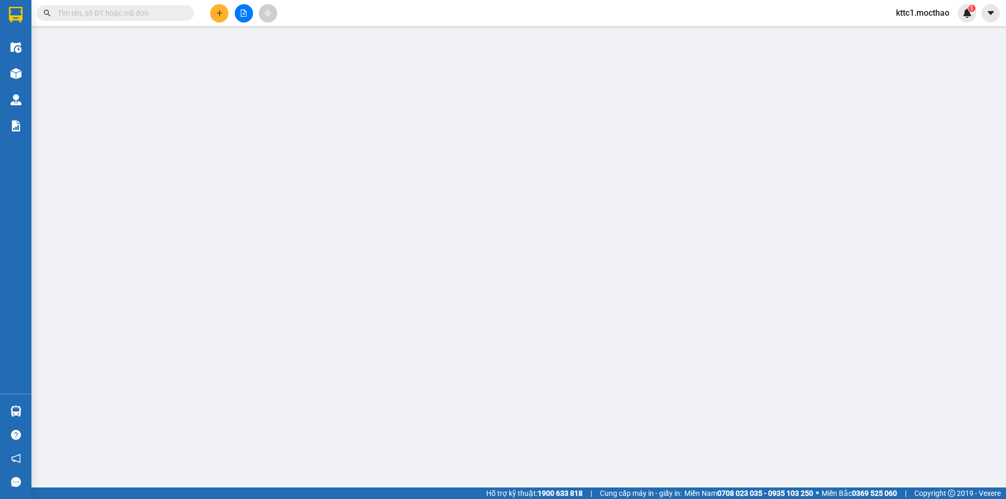
type input "0977588837"
type input "SƠN"
type input "0347596149"
type input "ĐỦ"
type input "1"
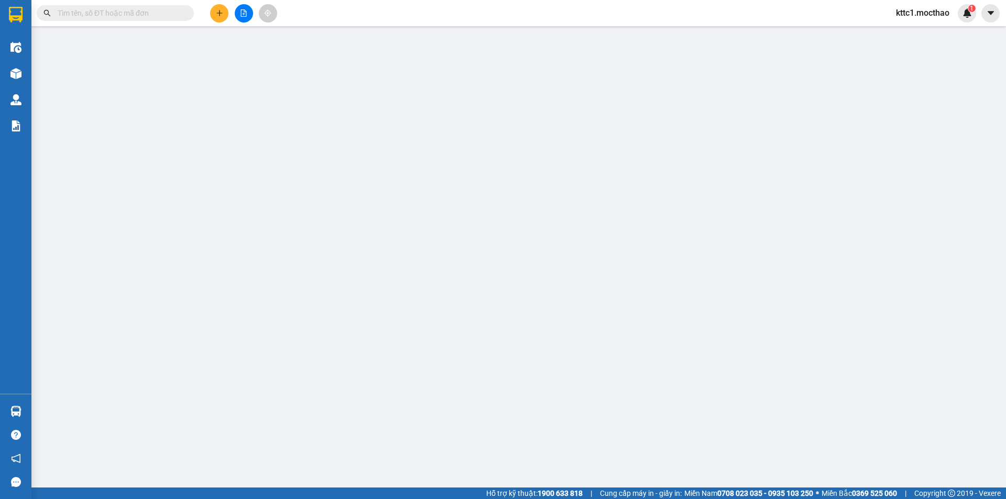
type input "50.000"
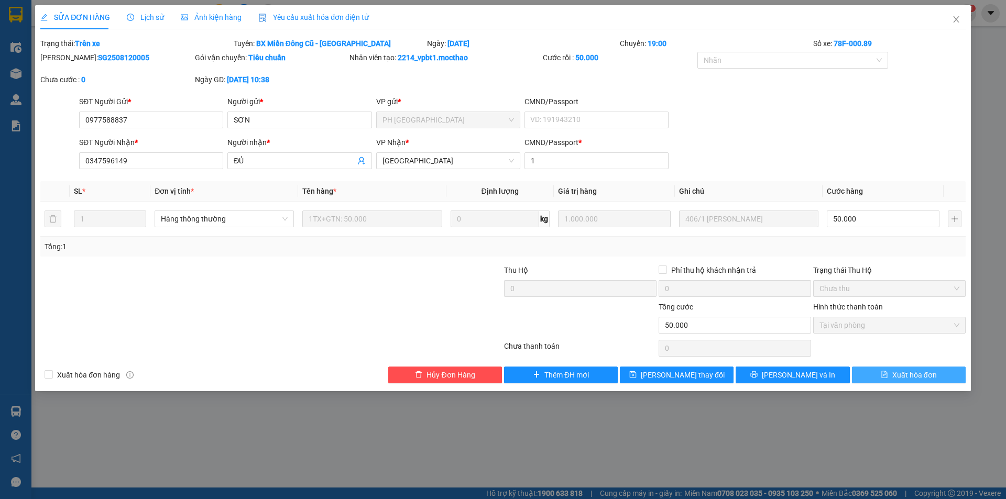
click at [915, 377] on span "Xuất hóa đơn" at bounding box center [914, 375] width 45 height 12
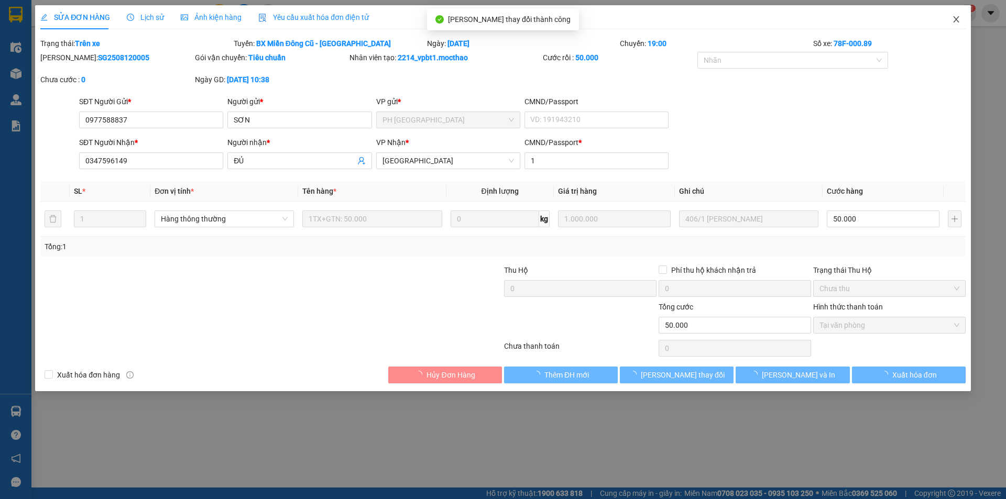
checkbox input "true"
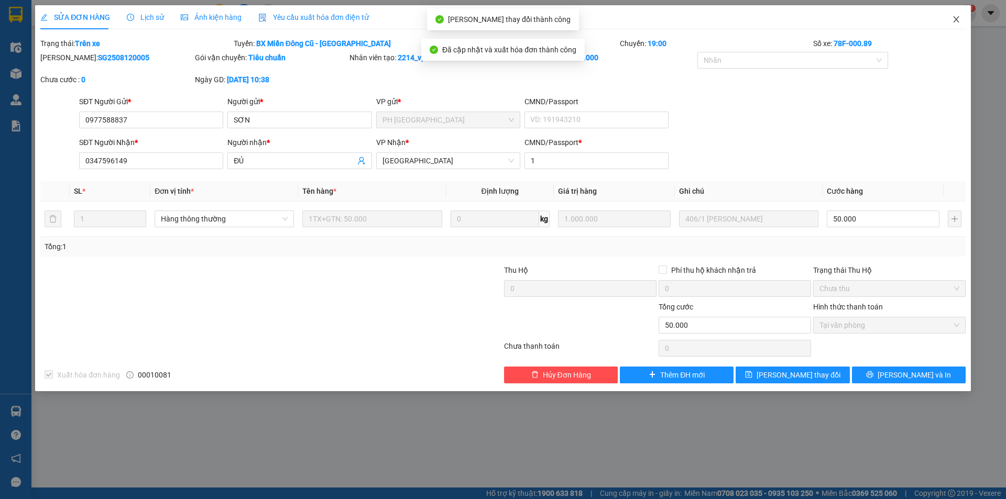
click at [957, 16] on icon "close" at bounding box center [956, 19] width 8 height 8
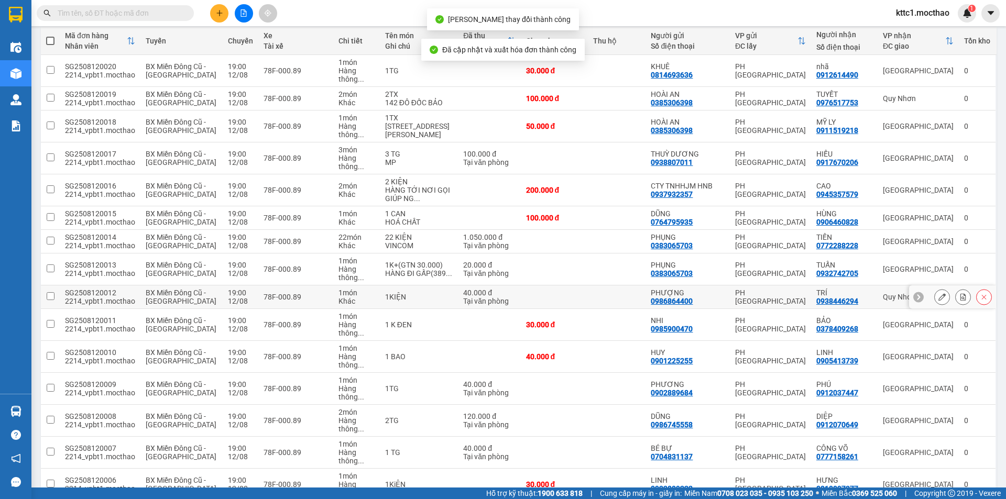
scroll to position [237, 0]
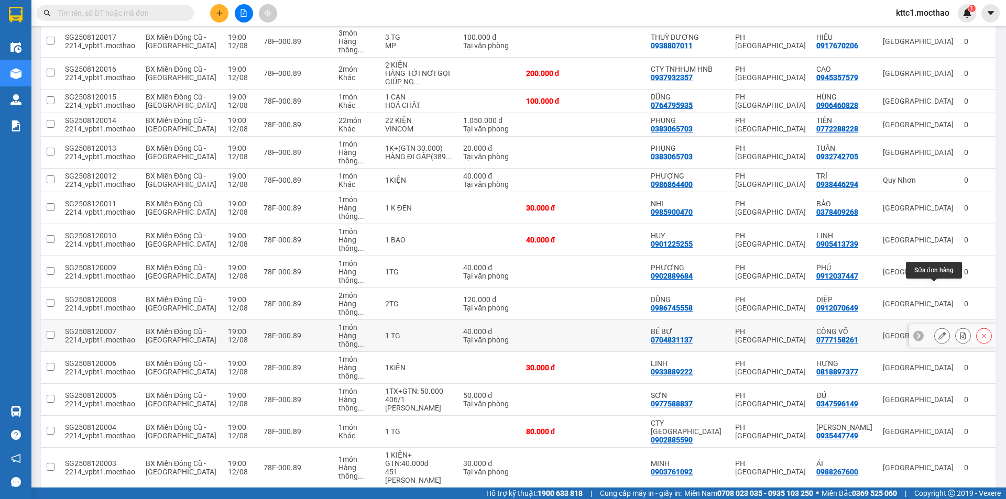
click at [938, 332] on icon at bounding box center [941, 335] width 7 height 7
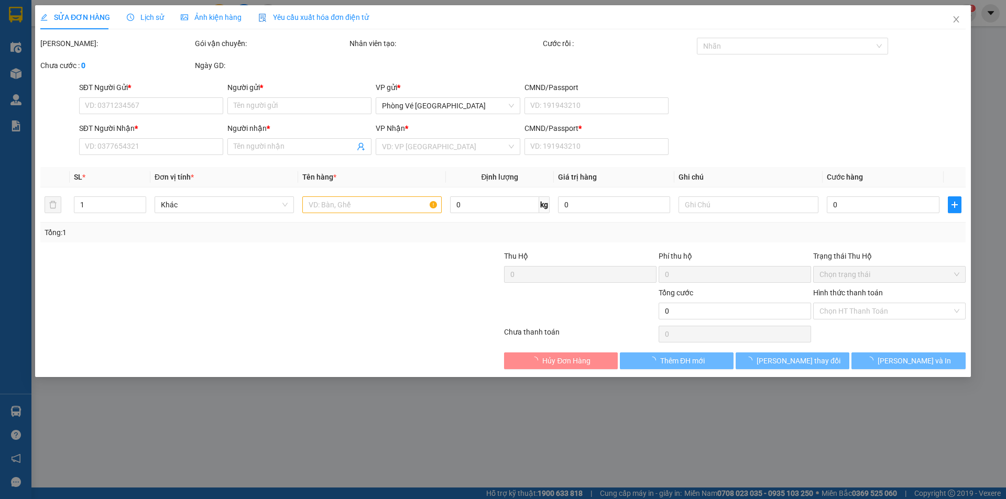
type input "0704831137"
type input "BÉ BỰ"
type input "0777158261"
type input "CÔNG VÕ"
type input "1"
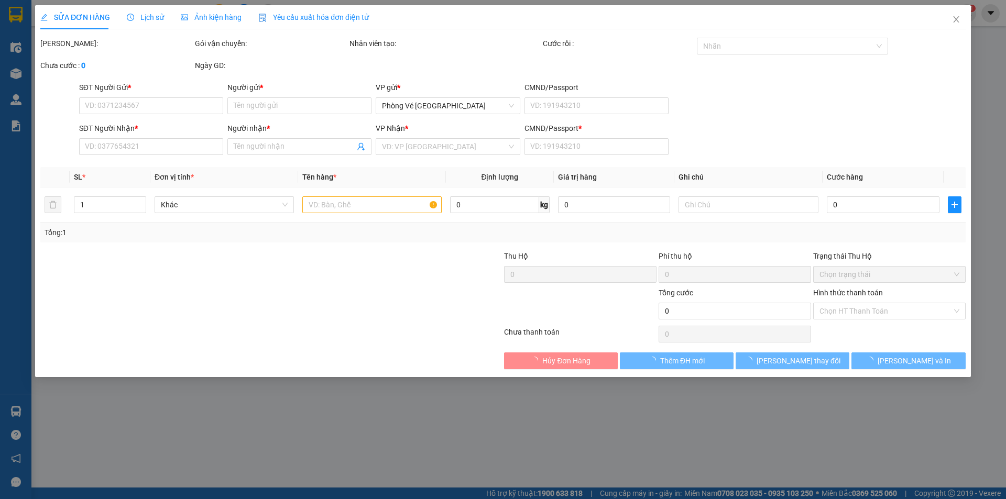
type input "40.000"
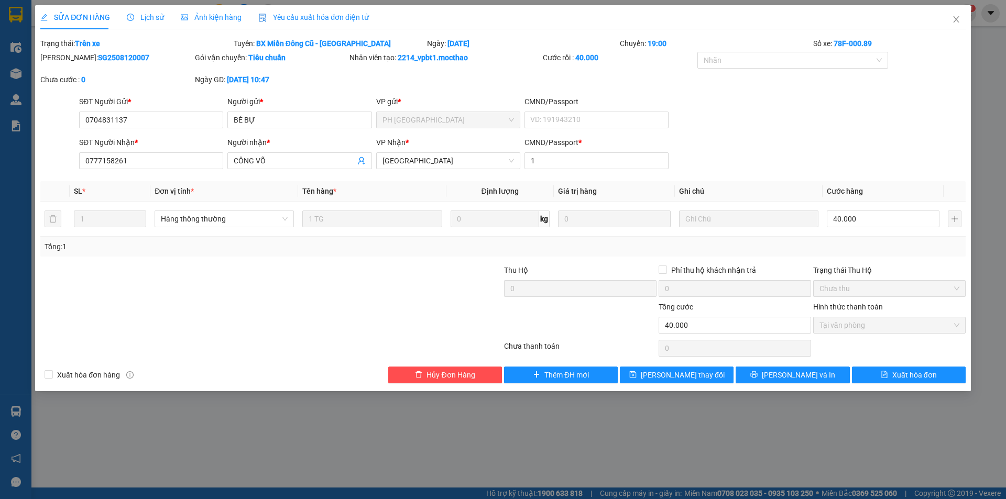
drag, startPoint x: 305, startPoint y: 18, endPoint x: 276, endPoint y: 27, distance: 30.7
click at [304, 16] on span "Yêu cầu xuất hóa đơn điện tử" at bounding box center [313, 17] width 111 height 8
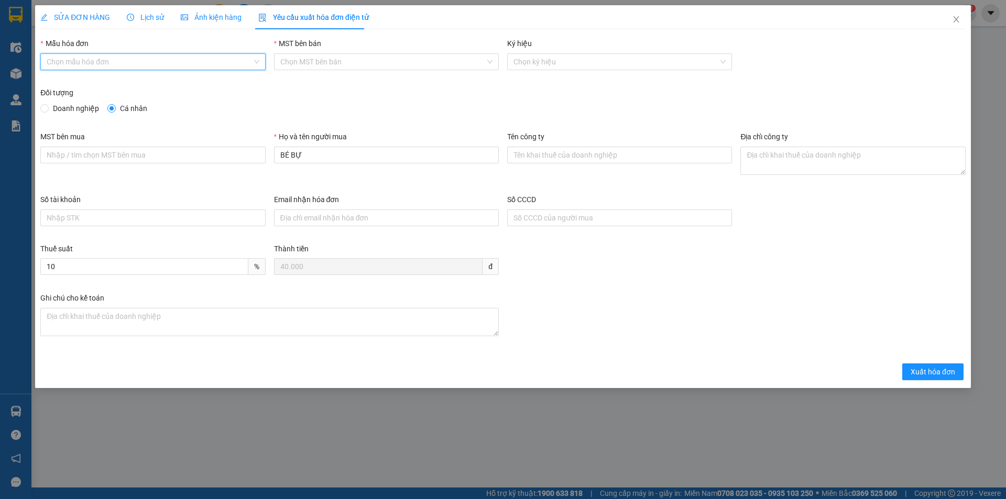
drag, startPoint x: 181, startPoint y: 58, endPoint x: 159, endPoint y: 74, distance: 27.8
click at [181, 58] on input "Mẫu hóa đơn" at bounding box center [149, 62] width 205 height 16
click at [97, 85] on div "HĐH" at bounding box center [153, 83] width 212 height 12
type input "8"
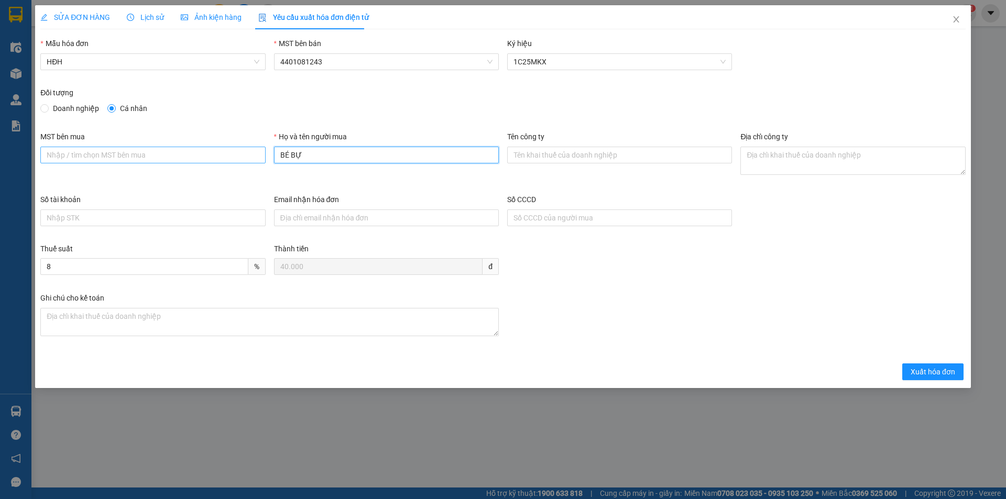
drag, startPoint x: 308, startPoint y: 151, endPoint x: 264, endPoint y: 155, distance: 44.2
click at [267, 155] on div "MST bên mua Họ và tên người mua BÉ BỰ Tên công ty Địa chỉ công ty" at bounding box center [503, 162] width 934 height 63
type input "Người mua không cung cấp thông tin"
click at [936, 374] on span "Xuất hóa đơn" at bounding box center [933, 372] width 45 height 12
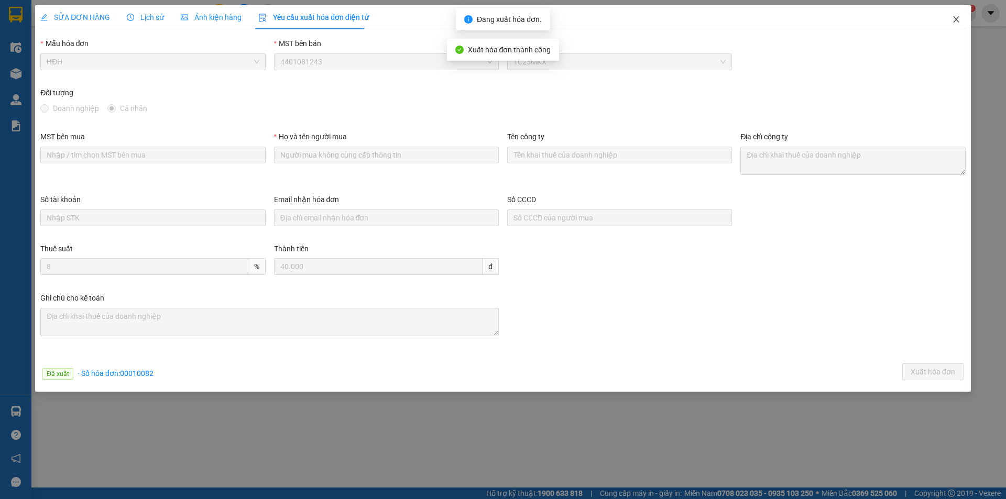
click at [958, 18] on icon "close" at bounding box center [956, 19] width 6 height 6
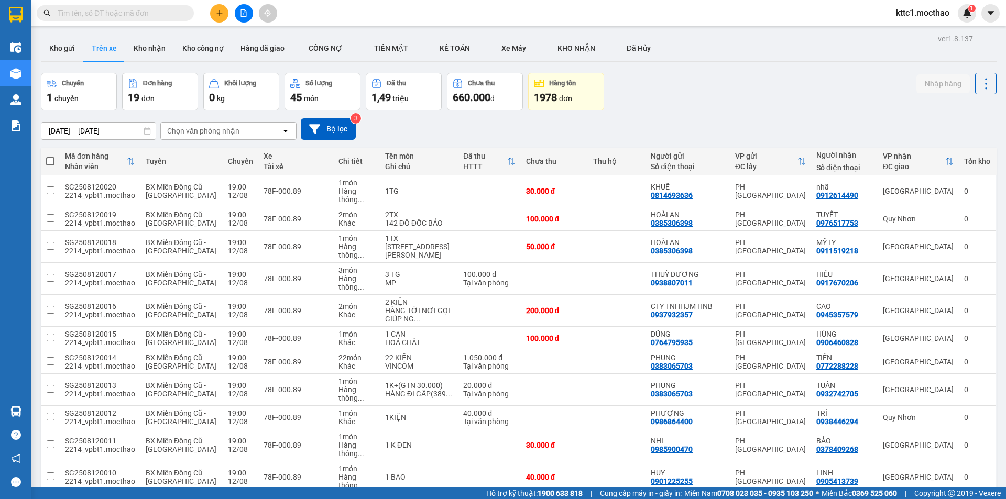
scroll to position [237, 0]
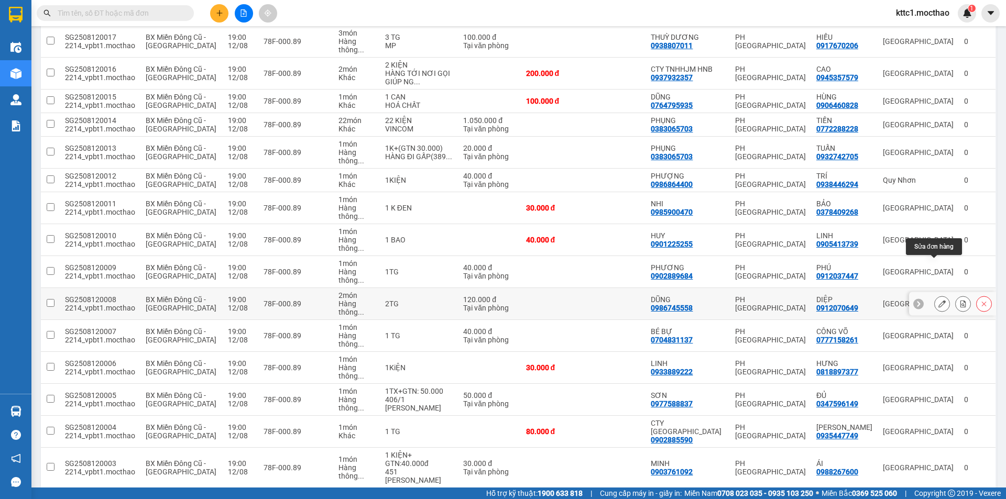
click at [938, 300] on icon at bounding box center [941, 303] width 7 height 7
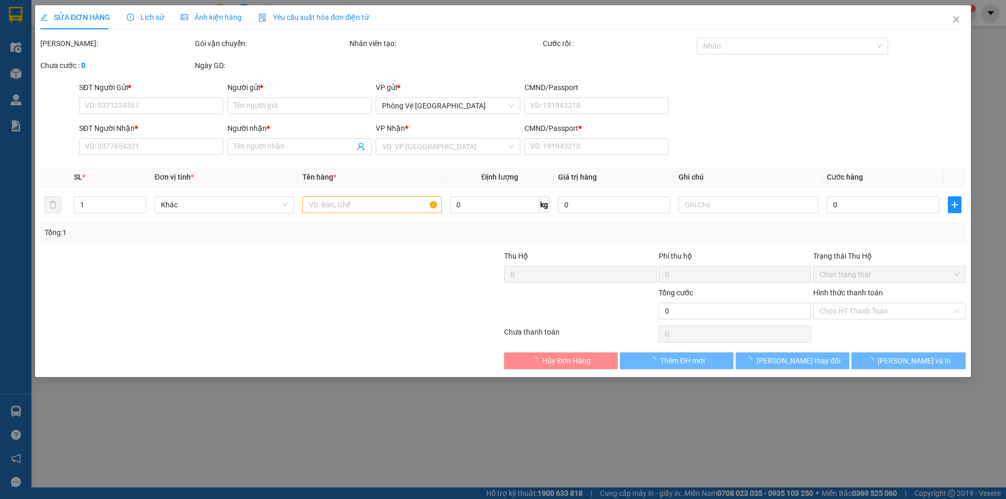
type input "0986745558"
type input "DŨNG"
type input "0912070649"
type input "DIỆP"
type input "1"
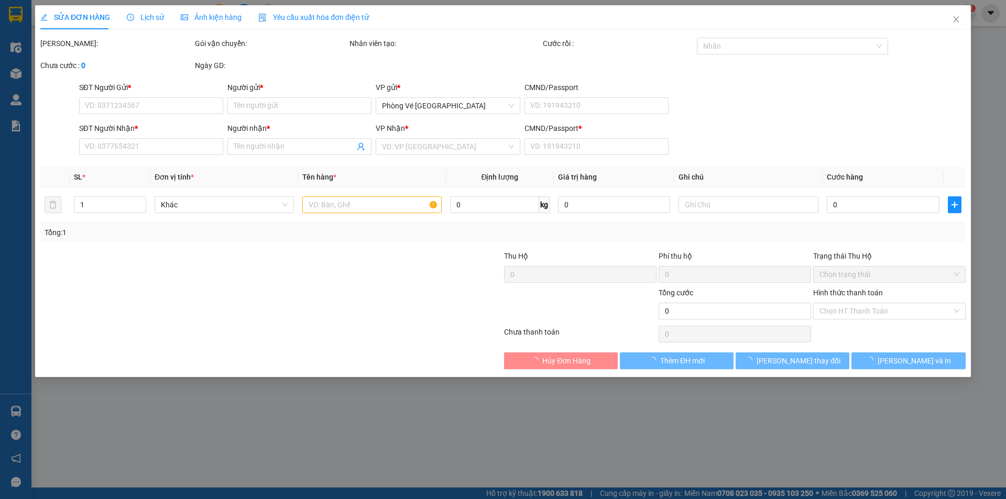
type input "120.000"
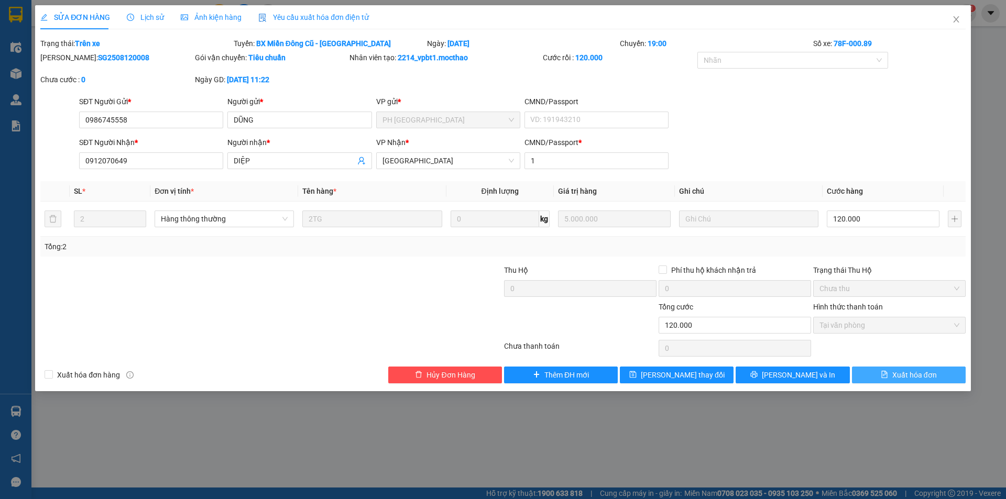
drag, startPoint x: 915, startPoint y: 376, endPoint x: 919, endPoint y: 371, distance: 6.0
click at [915, 375] on span "Xuất hóa đơn" at bounding box center [914, 375] width 45 height 12
checkbox input "true"
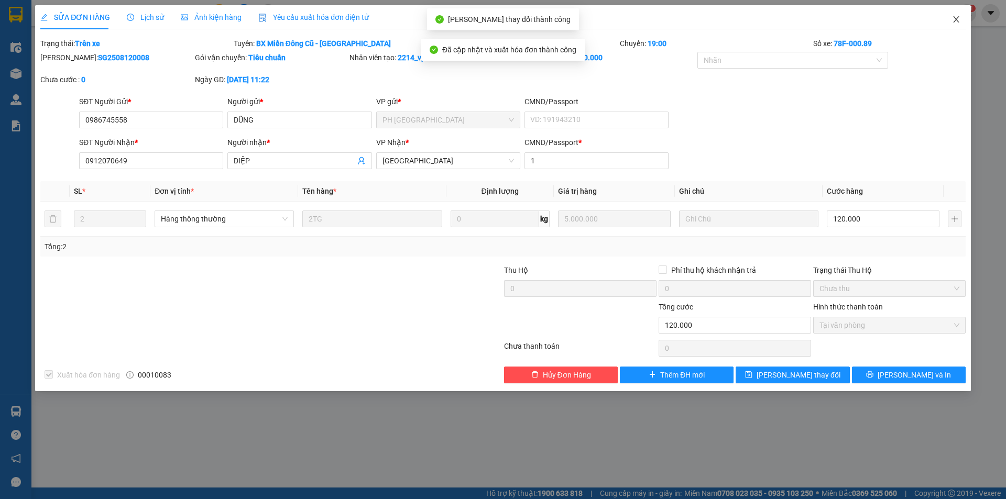
click at [958, 18] on icon "close" at bounding box center [956, 19] width 8 height 8
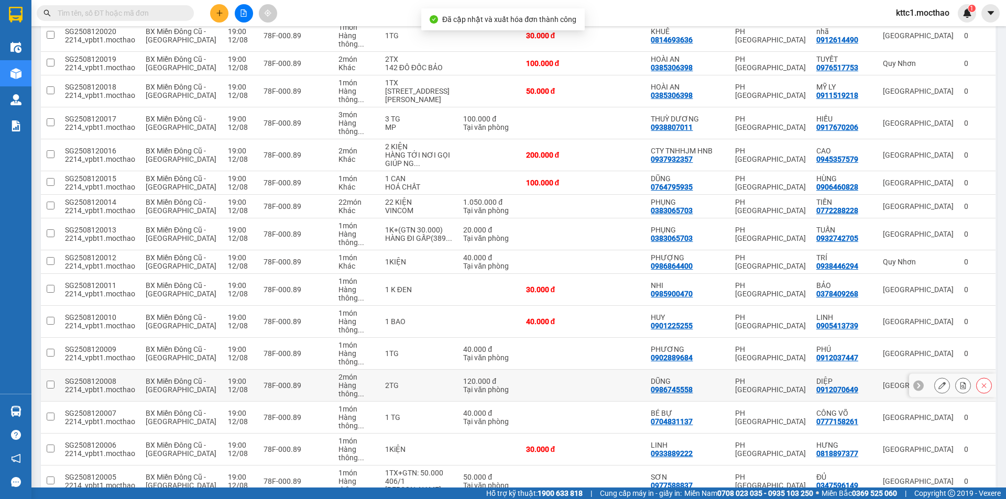
scroll to position [237, 0]
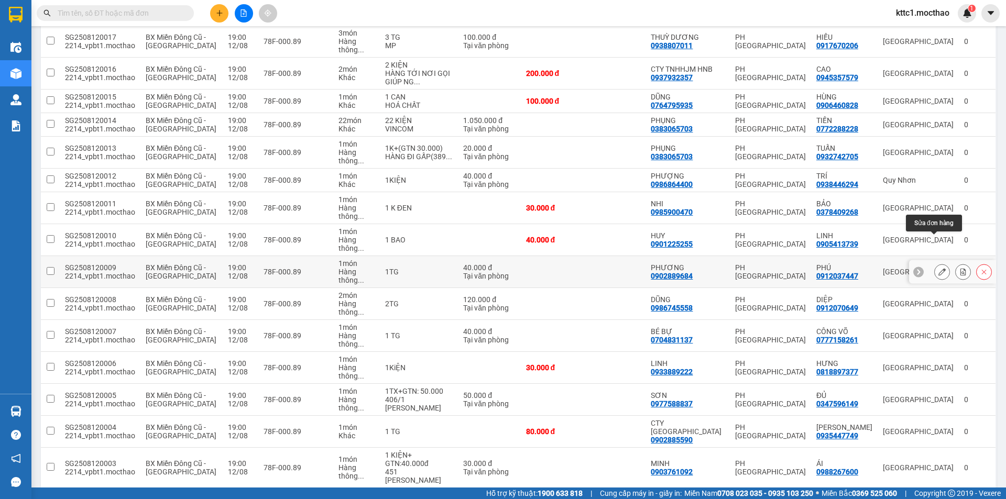
click at [938, 268] on icon at bounding box center [941, 271] width 7 height 7
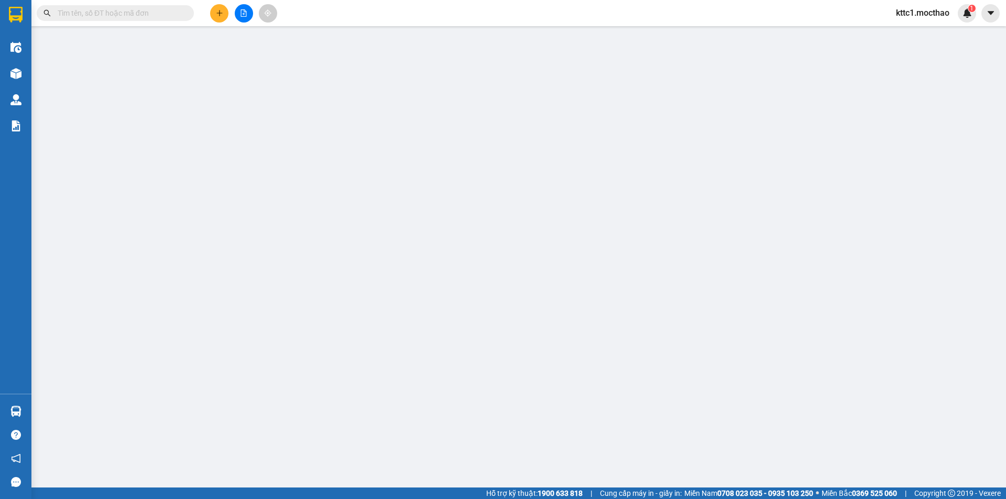
type input "0902889684"
type input "PHƯƠNG"
type input "0912037447"
type input "PHÚ"
type input "1"
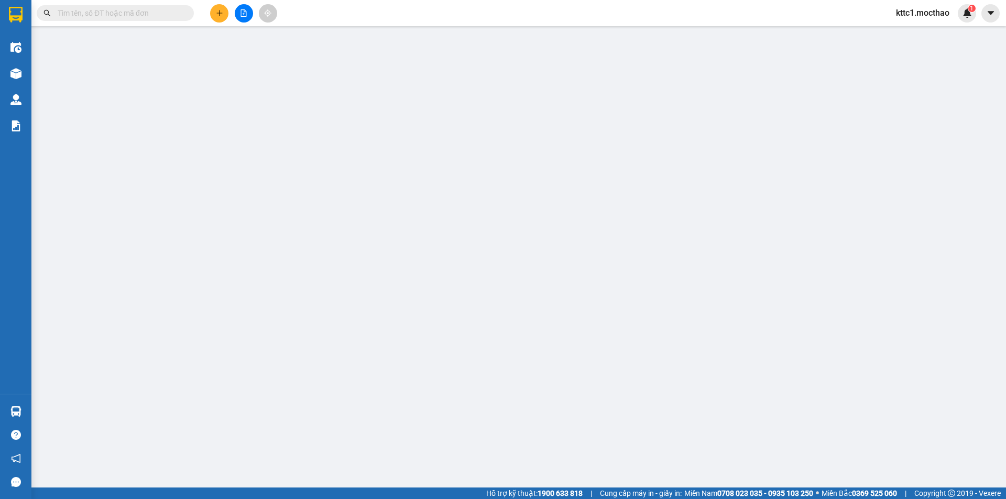
type input "40.000"
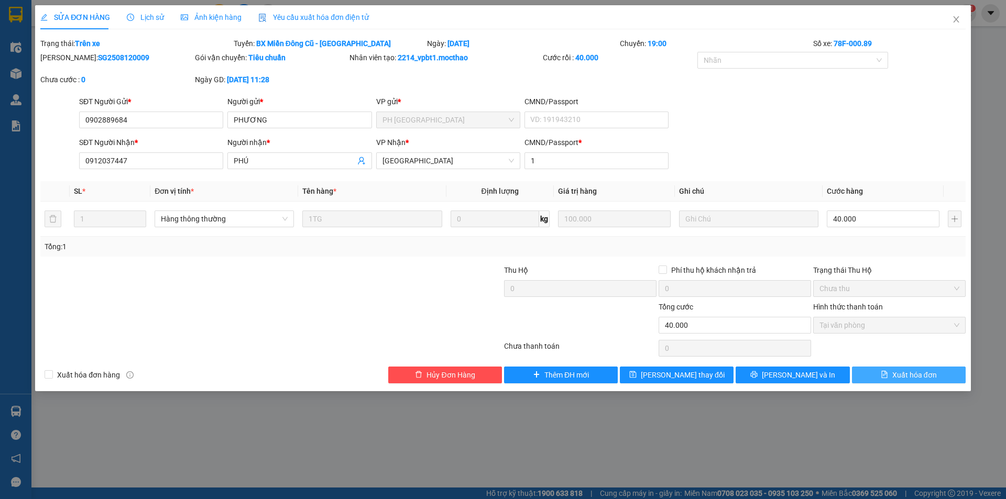
click at [911, 375] on span "Xuất hóa đơn" at bounding box center [914, 375] width 45 height 12
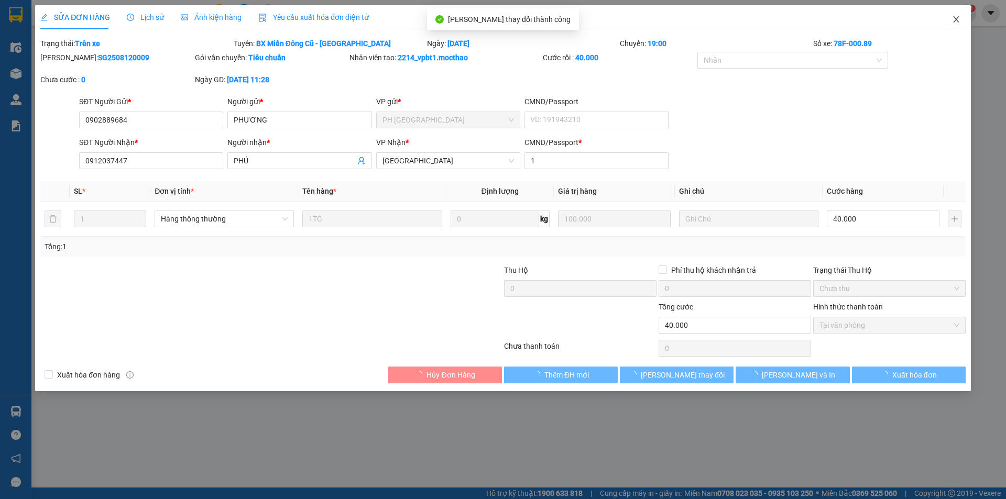
checkbox input "true"
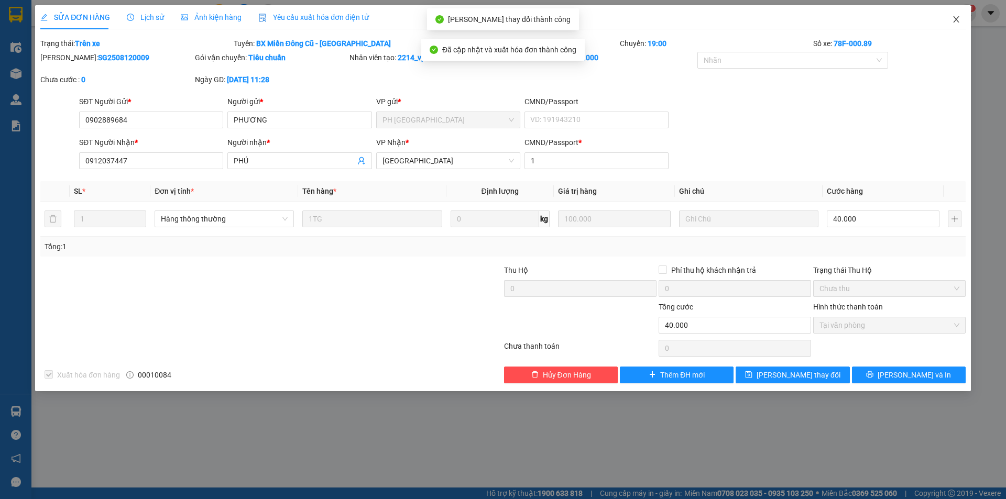
click at [956, 17] on icon "close" at bounding box center [956, 19] width 8 height 8
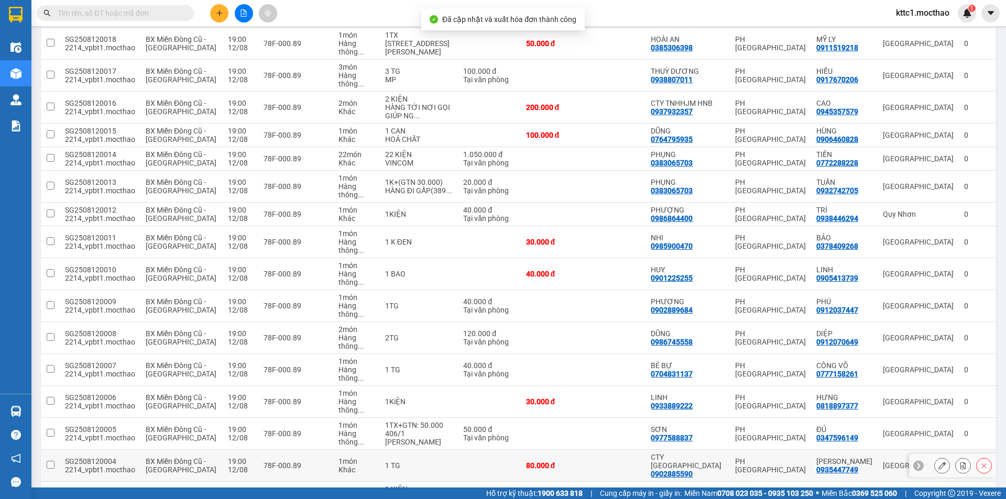
scroll to position [210, 0]
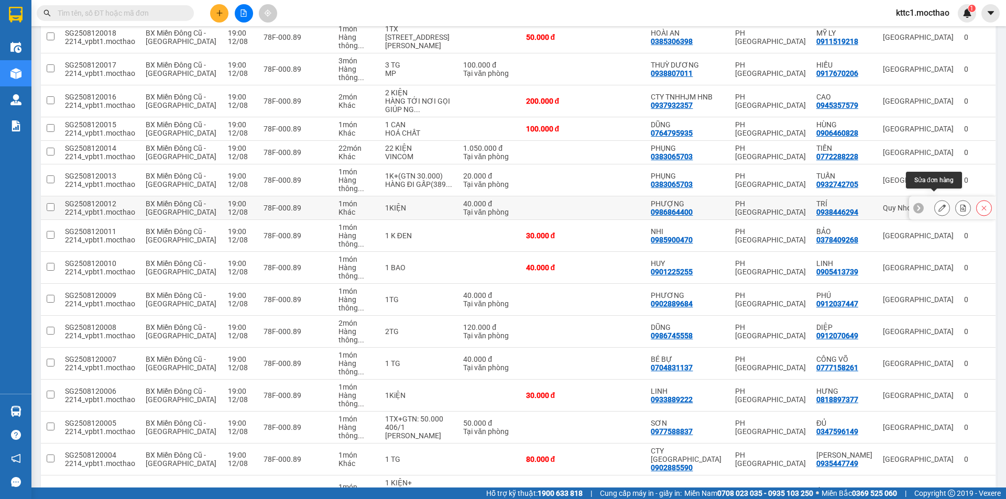
click at [935, 199] on button at bounding box center [942, 208] width 15 height 18
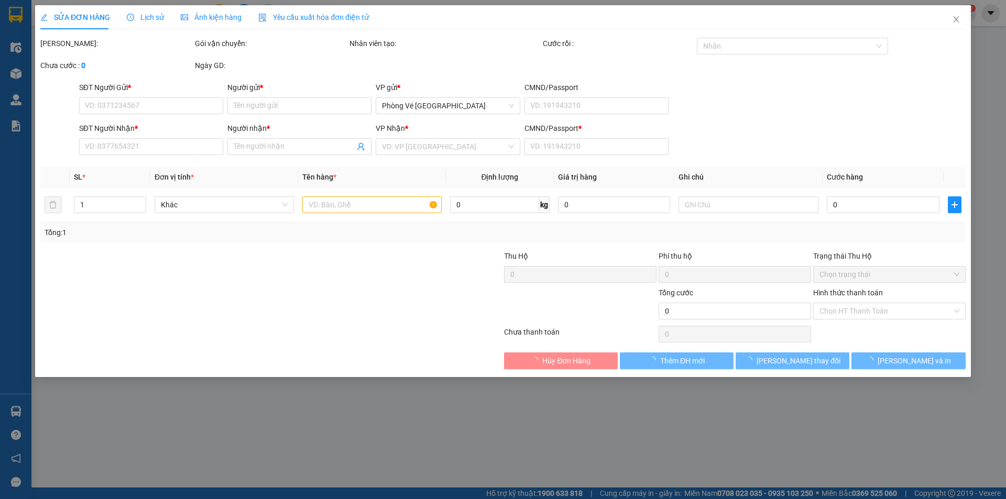
type input "0986864400"
type input "PHƯỢNG"
type input "0938446294"
type input "TRÍ"
type input "1"
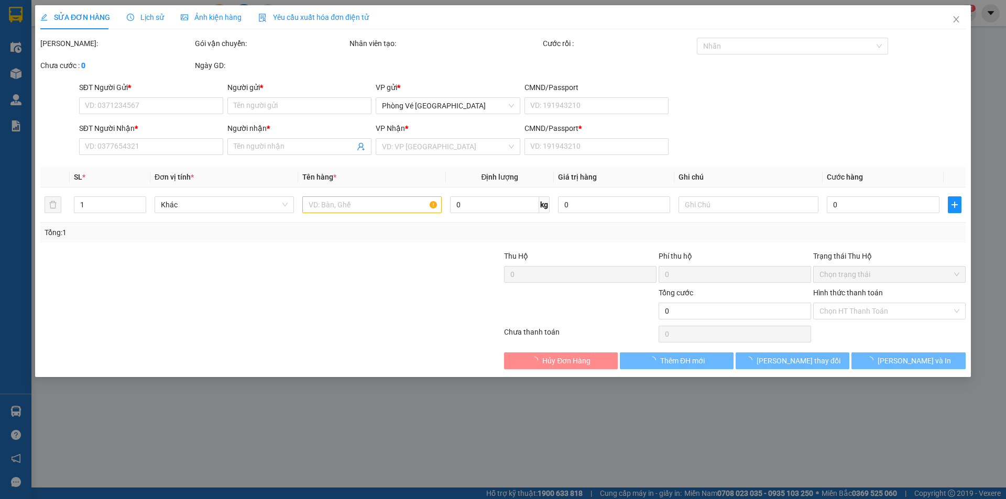
type input "40.000"
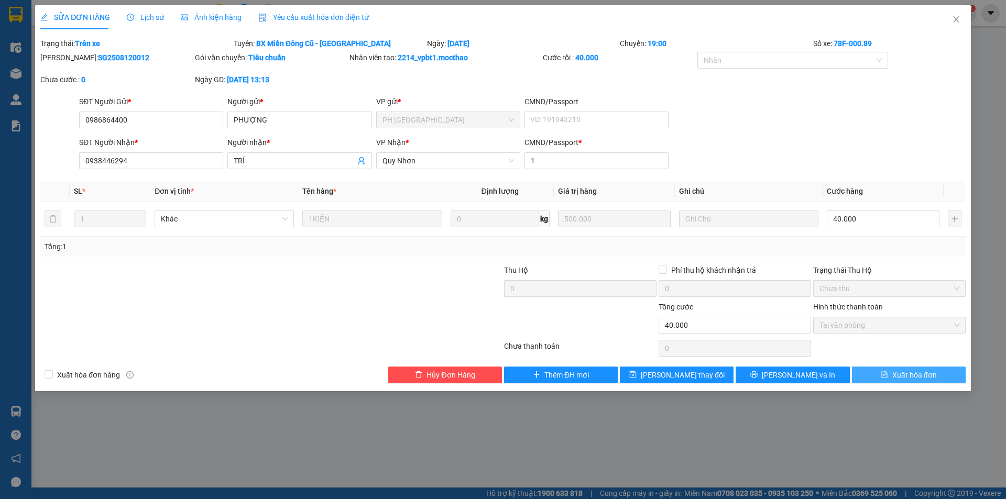
click at [926, 373] on span "Xuất hóa đơn" at bounding box center [914, 375] width 45 height 12
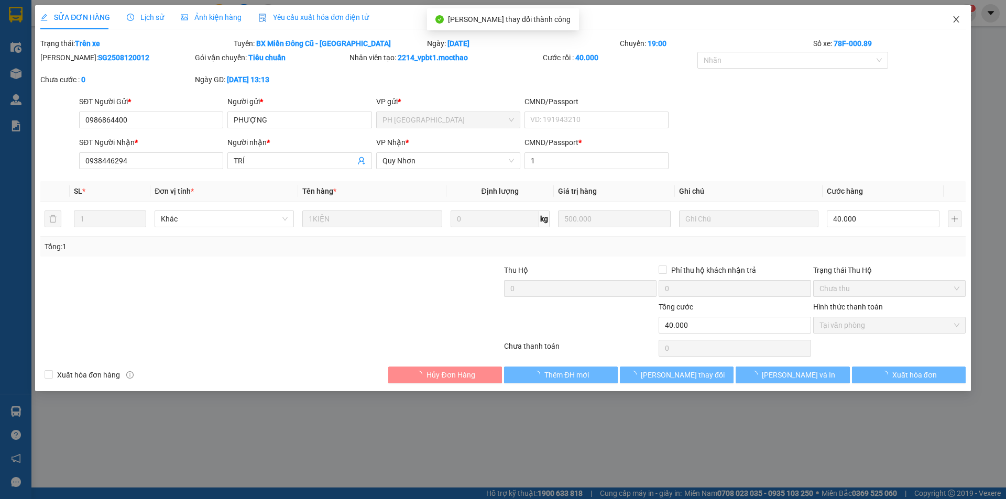
checkbox input "true"
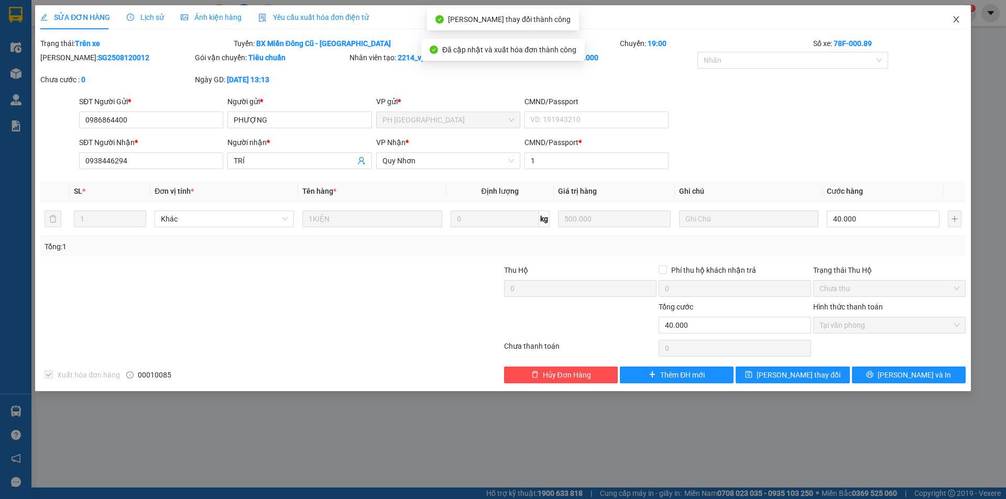
click at [955, 18] on icon "close" at bounding box center [956, 19] width 8 height 8
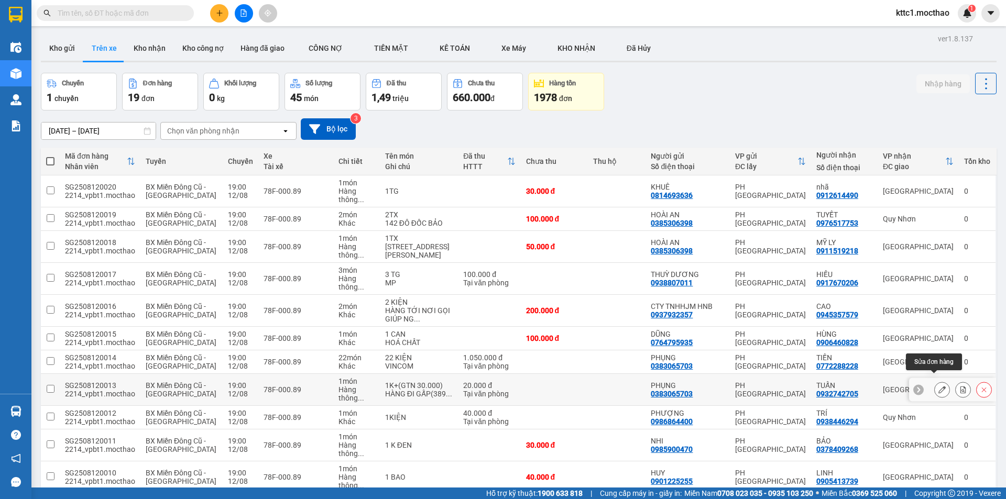
click at [938, 386] on icon at bounding box center [941, 389] width 7 height 7
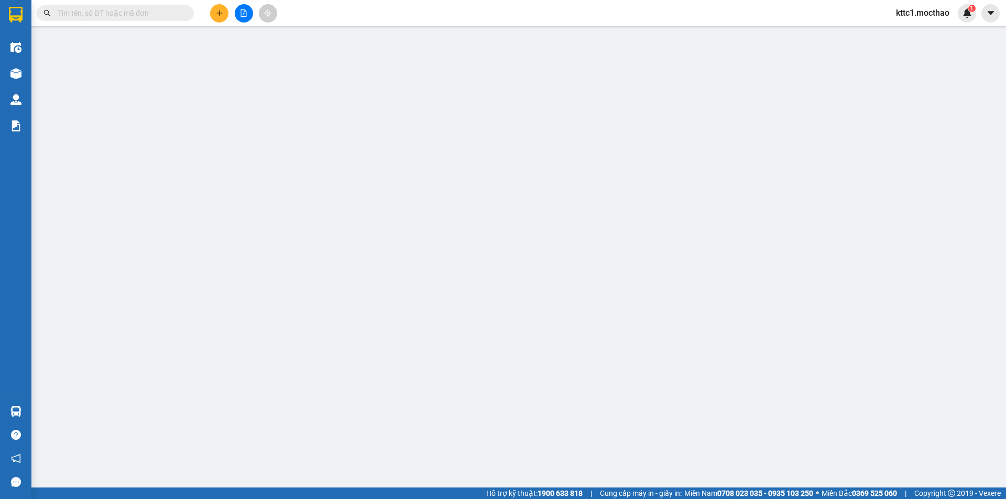
type input "0383065703"
type input "PHỤNG"
type input "0932742705"
type input "TUẤN"
type input "1"
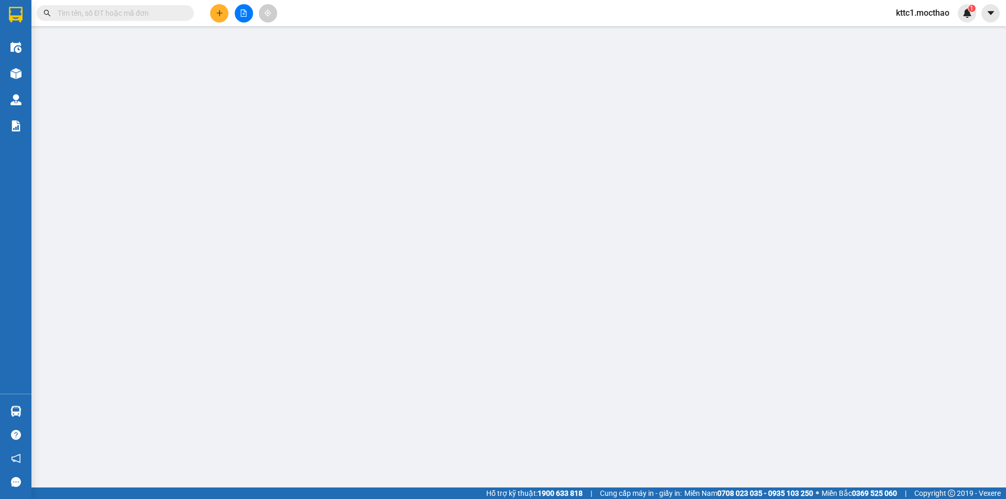
type input "20.000"
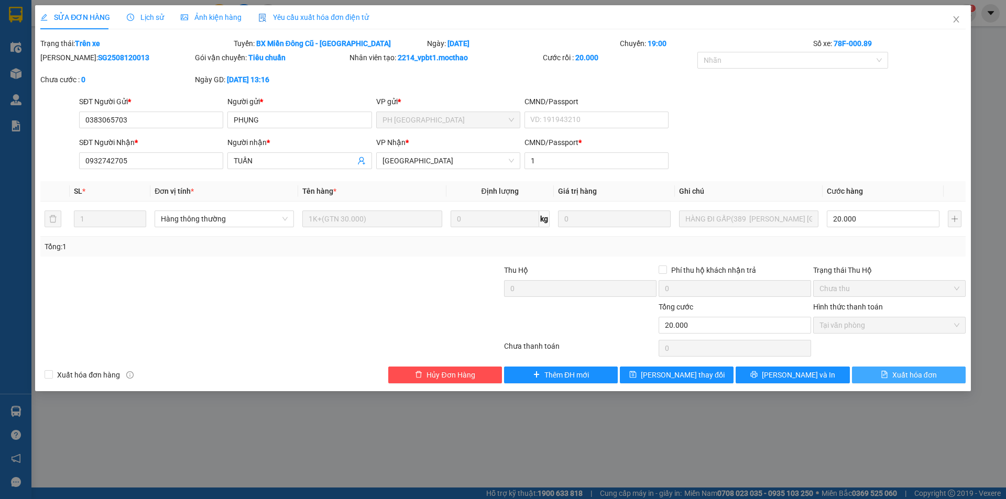
click at [930, 379] on span "Xuất hóa đơn" at bounding box center [914, 375] width 45 height 12
checkbox input "true"
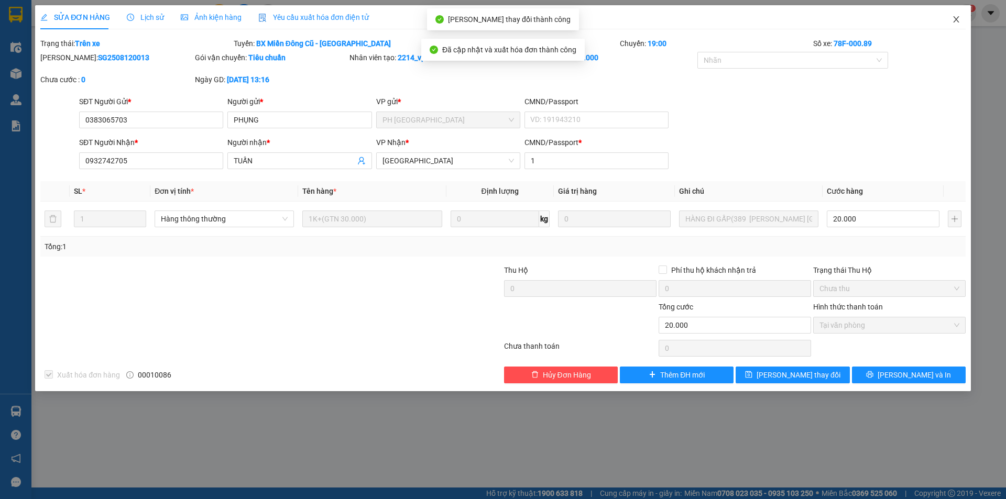
click at [958, 18] on icon "close" at bounding box center [956, 19] width 6 height 6
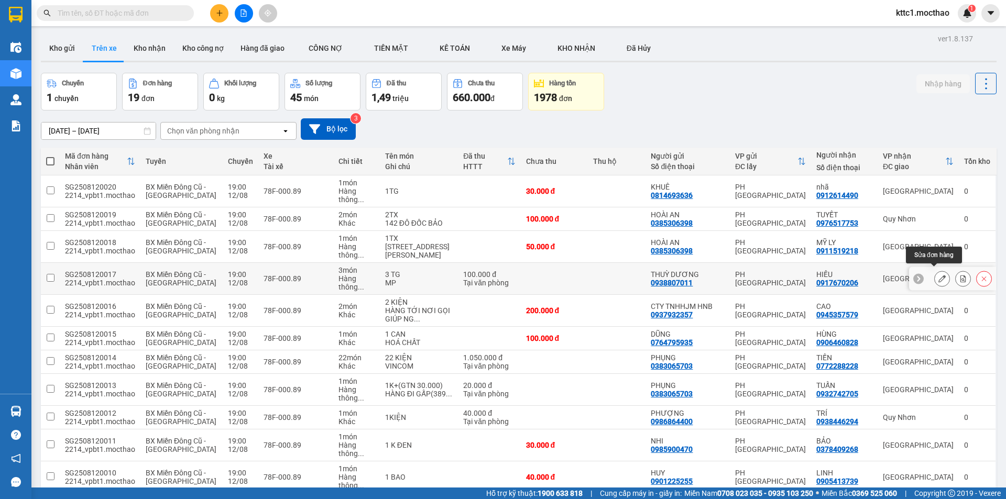
click at [938, 275] on icon at bounding box center [941, 278] width 7 height 7
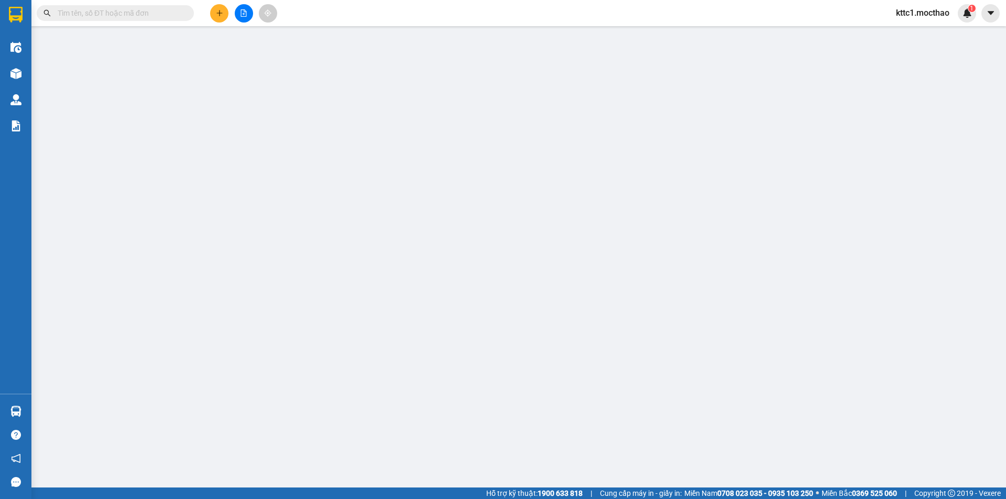
type input "0938807011"
type input "THUỲ DƯƠNG"
type input "0917670206"
type input "HIẾU"
type input "1"
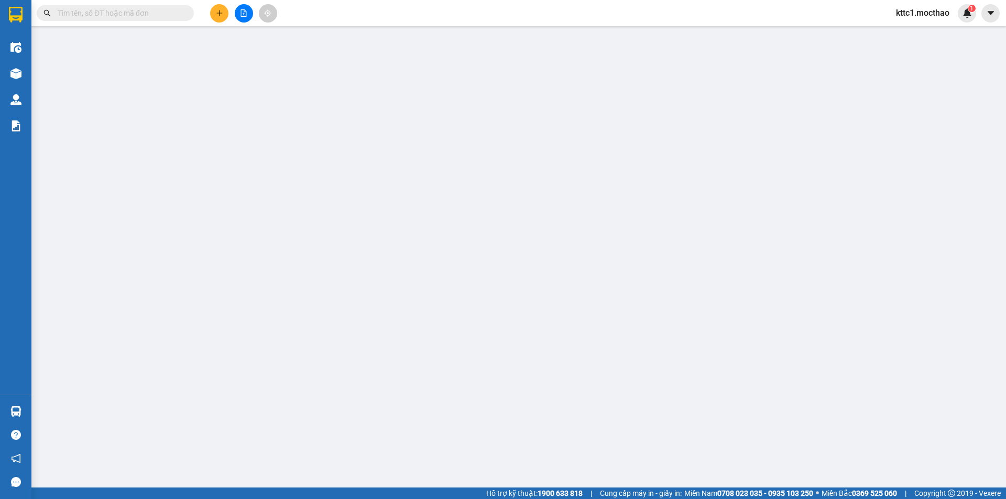
type input "100.000"
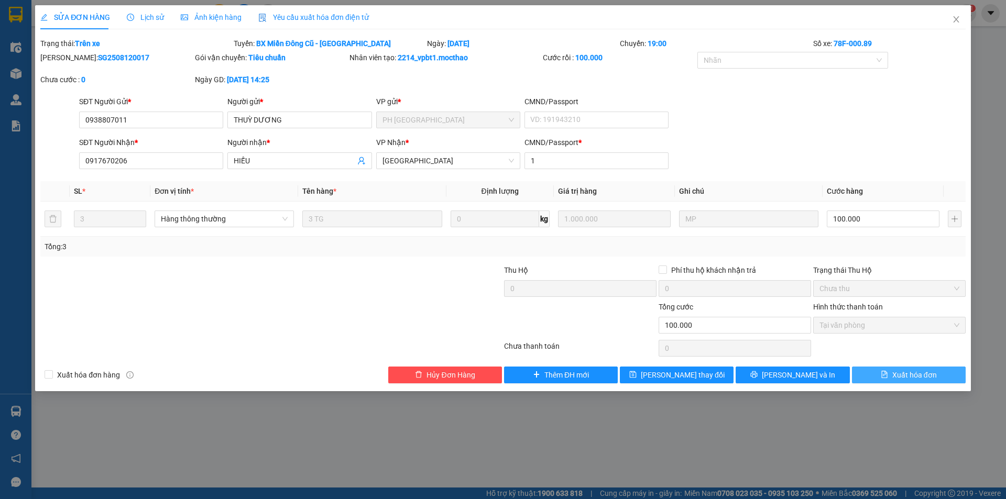
click at [917, 378] on span "Xuất hóa đơn" at bounding box center [914, 375] width 45 height 12
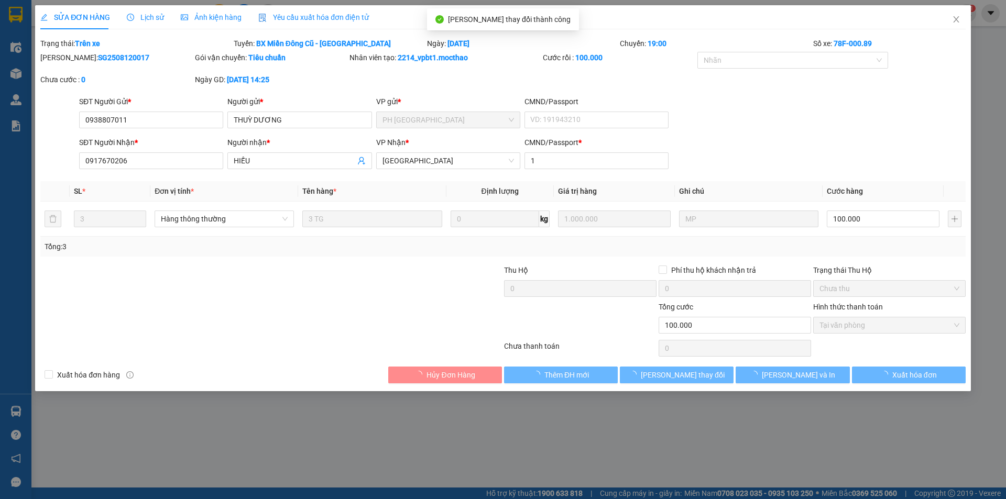
checkbox input "true"
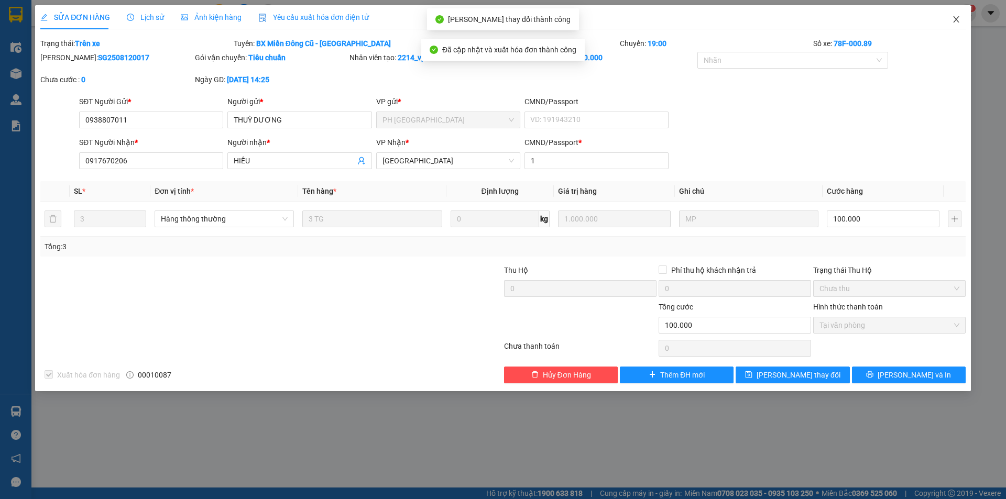
click at [957, 23] on icon "close" at bounding box center [956, 19] width 8 height 8
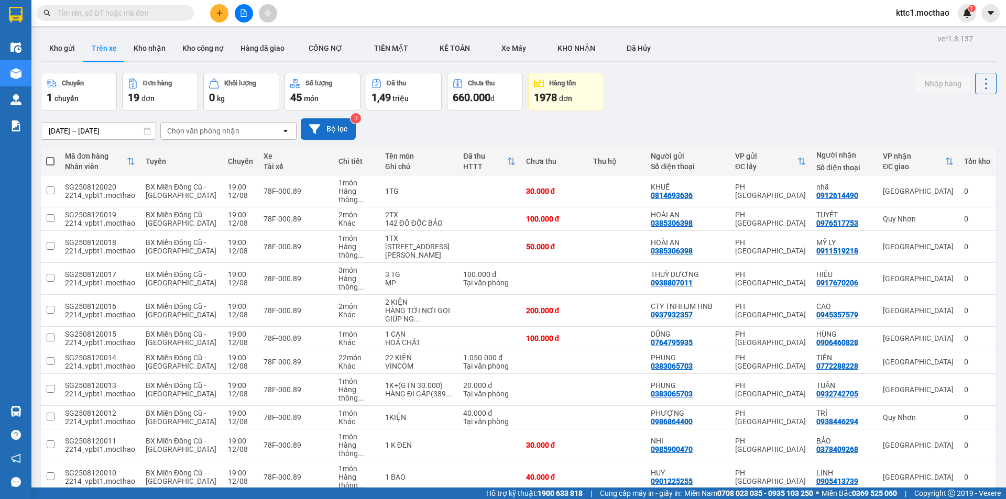
click at [322, 128] on button "Bộ lọc" at bounding box center [328, 128] width 55 height 21
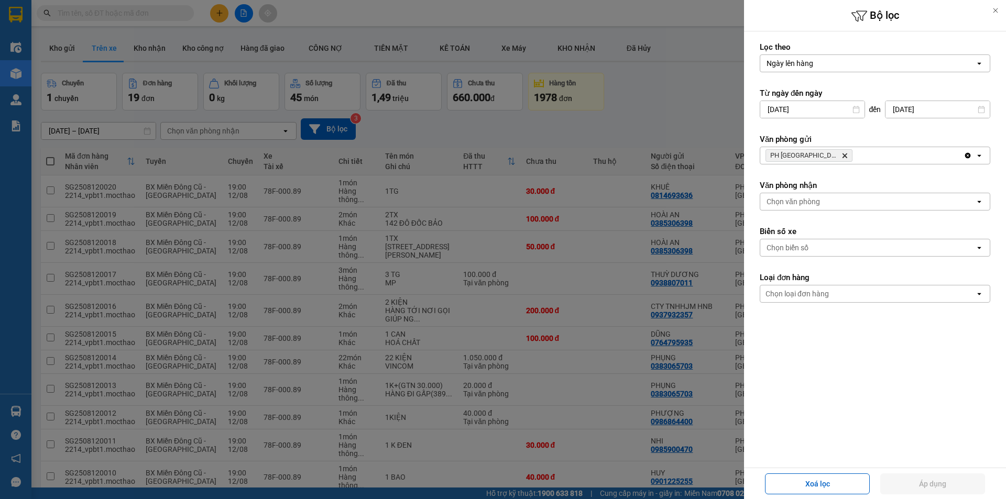
click at [843, 155] on icon "PH Sài Gòn, close by backspace" at bounding box center [845, 156] width 5 height 5
click at [811, 154] on div "Chọn văn phòng" at bounding box center [793, 155] width 53 height 10
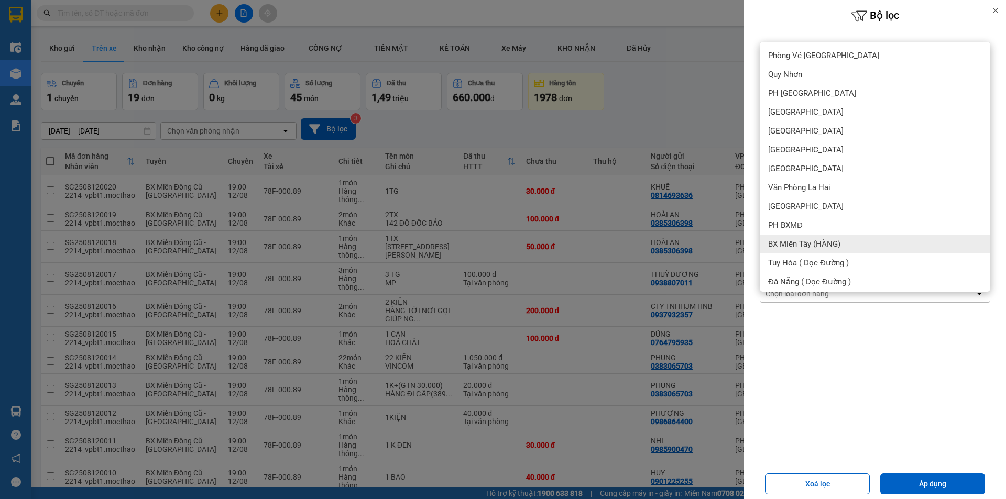
click at [806, 238] on div "BX Miền Tây (HÀNG)" at bounding box center [875, 244] width 231 height 19
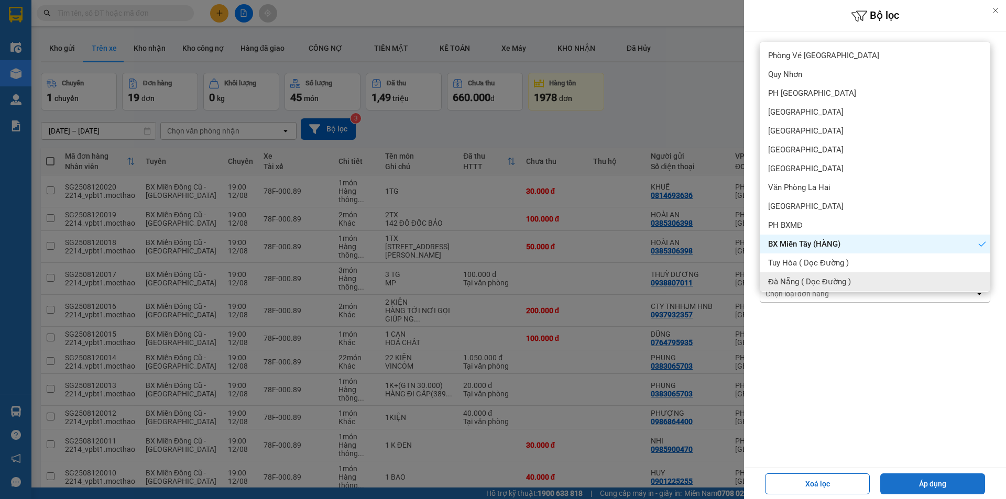
drag, startPoint x: 926, startPoint y: 476, endPoint x: 806, endPoint y: 391, distance: 147.0
click at [926, 476] on button "Áp dụng" at bounding box center [932, 484] width 105 height 21
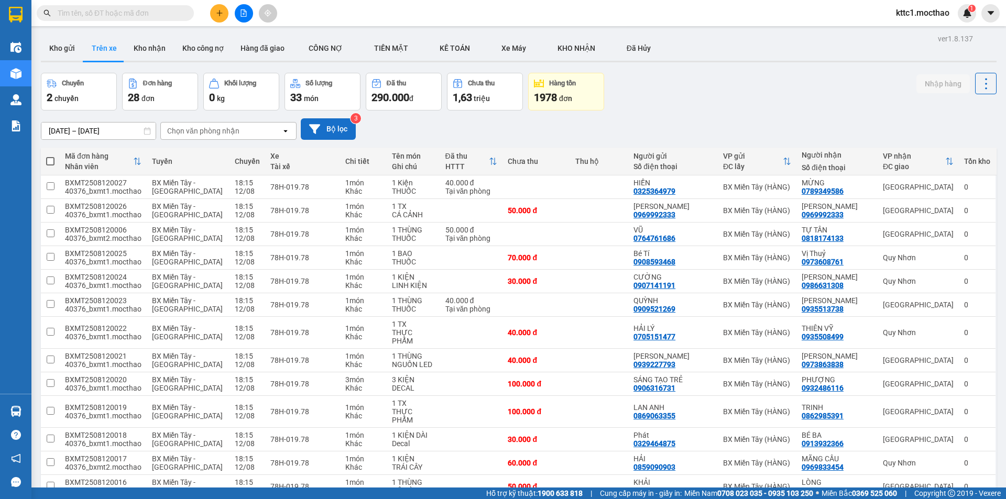
click at [326, 126] on button "Bộ lọc" at bounding box center [328, 128] width 55 height 21
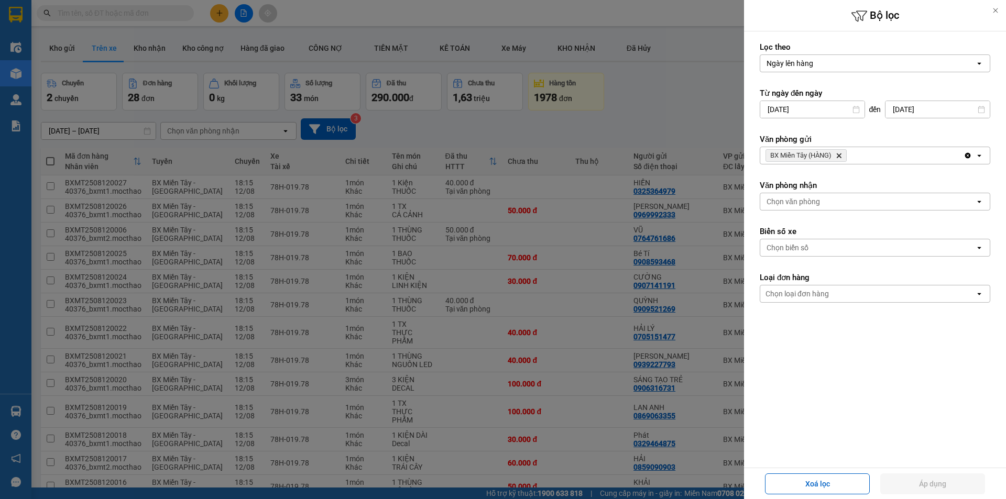
click at [627, 117] on div at bounding box center [503, 249] width 1006 height 499
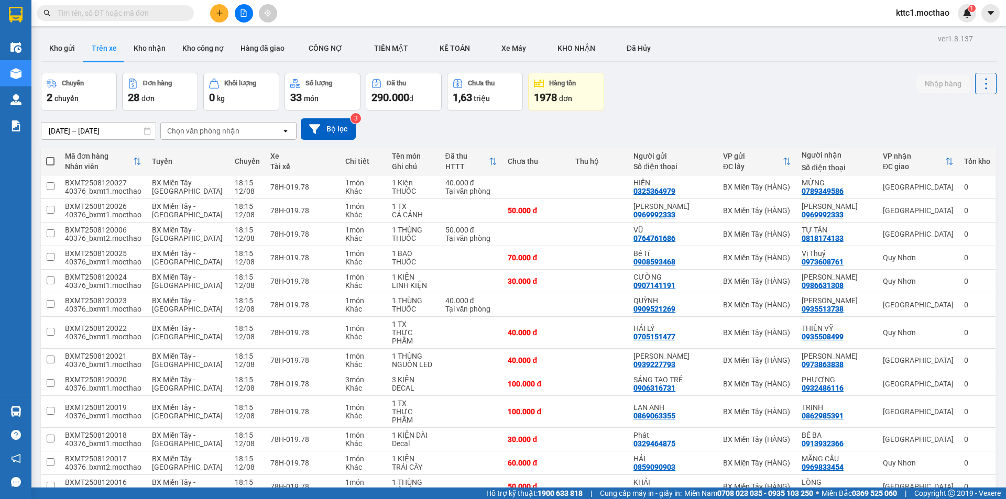
drag, startPoint x: 56, startPoint y: 48, endPoint x: 90, endPoint y: 63, distance: 37.3
click at [56, 48] on button "Kho gửi" at bounding box center [62, 48] width 42 height 25
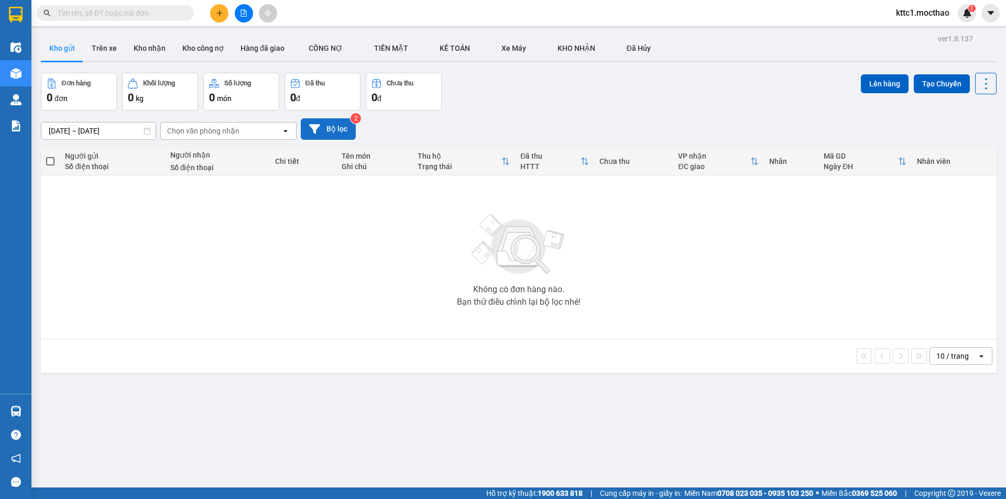
click at [330, 127] on button "Bộ lọc" at bounding box center [328, 128] width 55 height 21
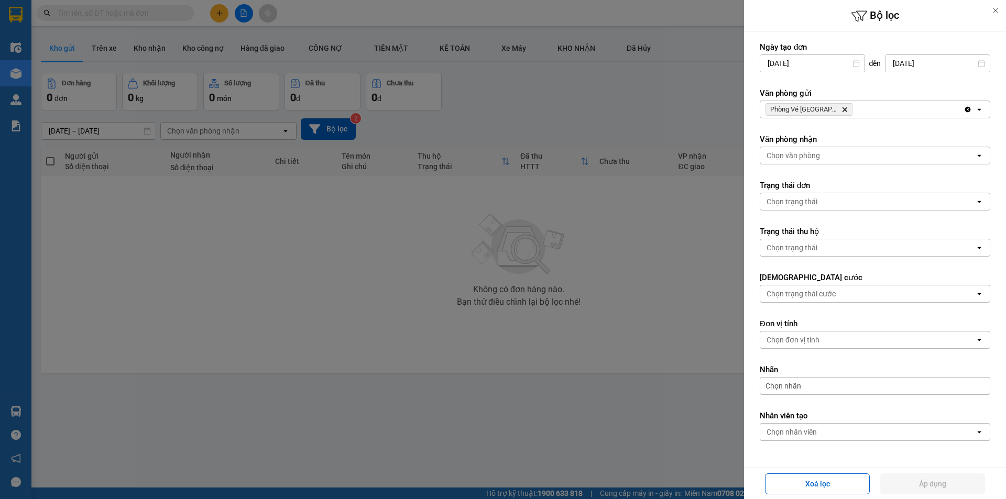
click at [837, 113] on span "Phòng Vé Tuy Hòa Delete" at bounding box center [809, 109] width 87 height 13
click at [824, 68] on input "[DATE]" at bounding box center [812, 63] width 104 height 17
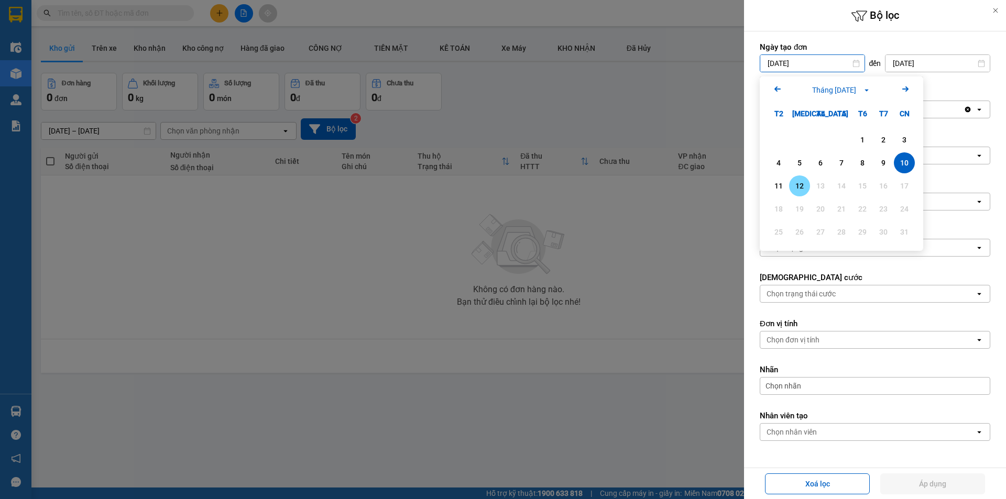
click at [797, 183] on div "12" at bounding box center [799, 186] width 15 height 13
type input "[DATE]"
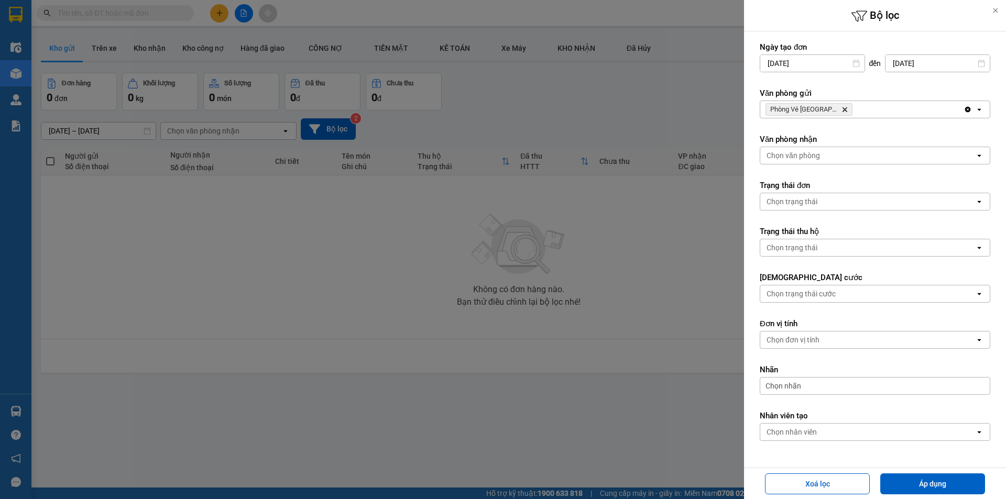
click at [843, 111] on icon "Phòng Vé Tuy Hòa, close by backspace" at bounding box center [845, 109] width 5 height 5
click at [833, 108] on div "Chọn văn phòng" at bounding box center [867, 109] width 215 height 17
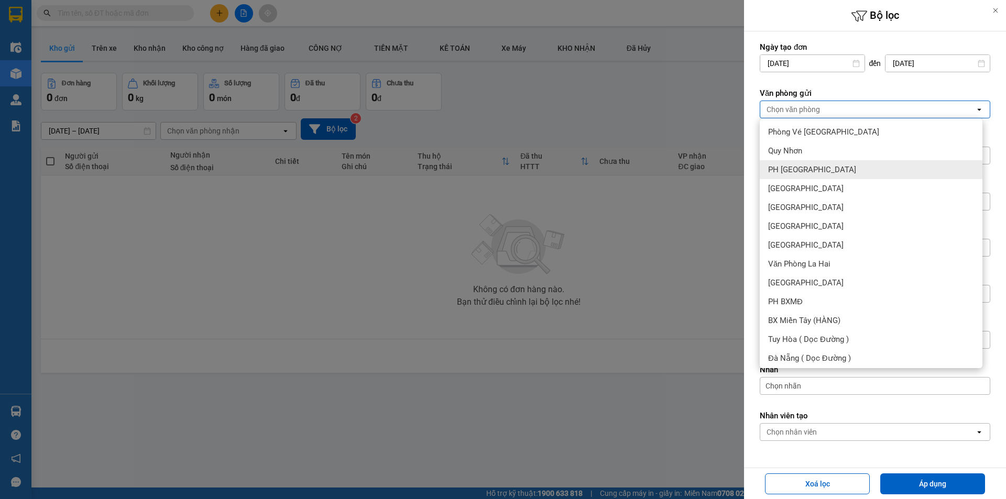
click at [794, 182] on div "[GEOGRAPHIC_DATA]" at bounding box center [871, 188] width 223 height 19
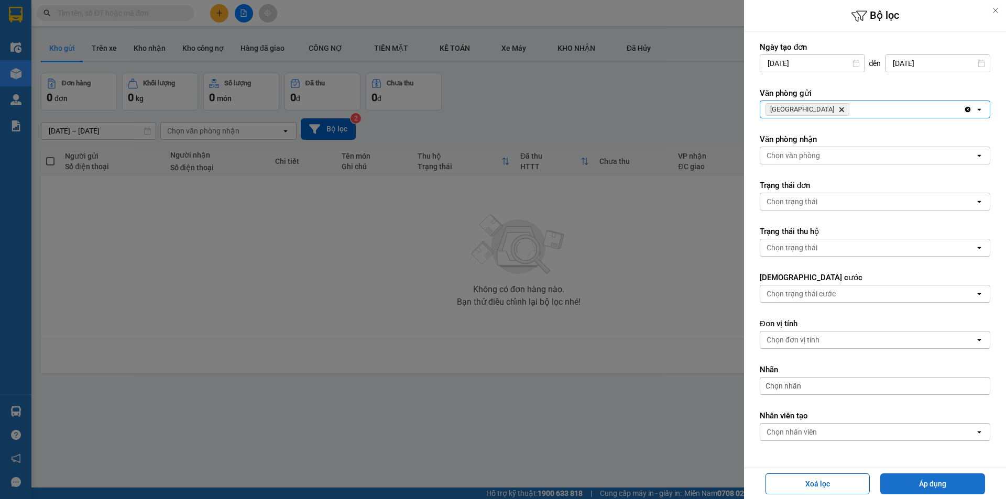
click at [943, 480] on button "Áp dụng" at bounding box center [932, 484] width 105 height 21
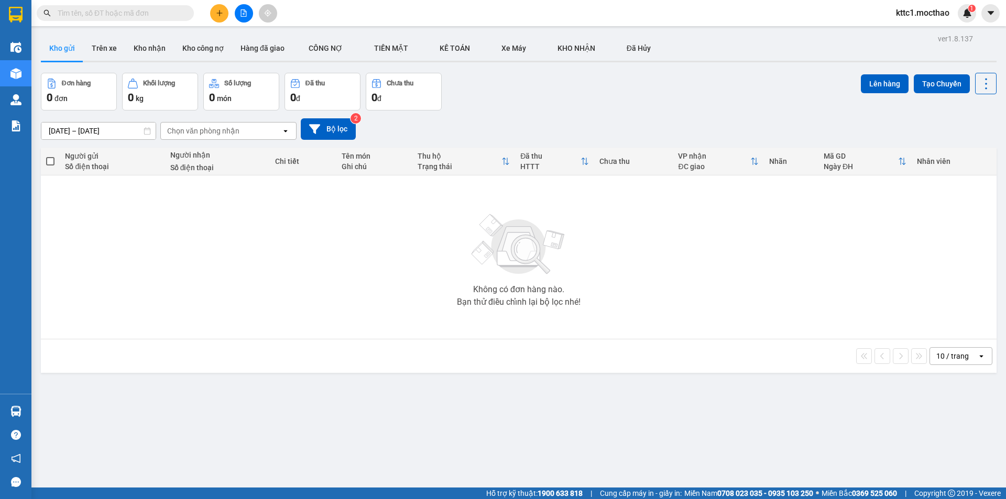
type input "[DATE] – [DATE]"
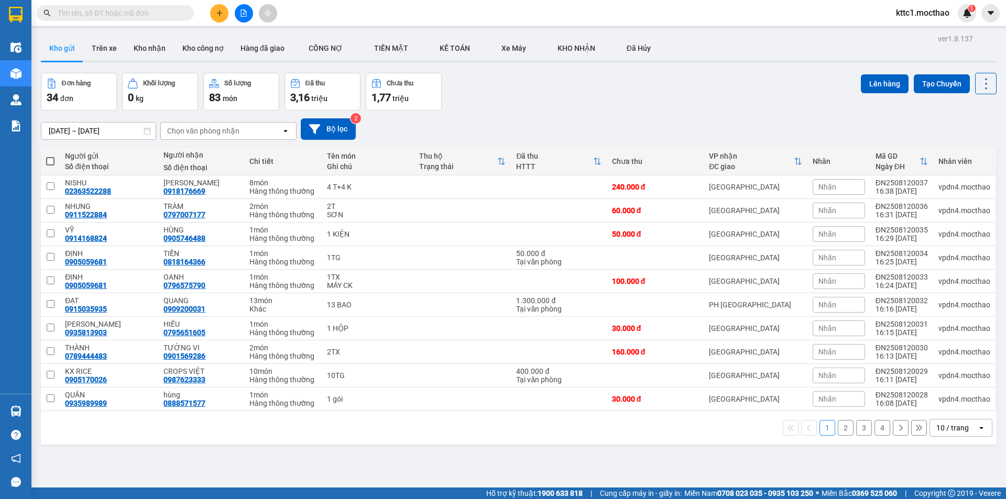
click at [943, 427] on div "10 / trang" at bounding box center [952, 428] width 32 height 10
click at [935, 401] on span "100 / trang" at bounding box center [949, 405] width 38 height 10
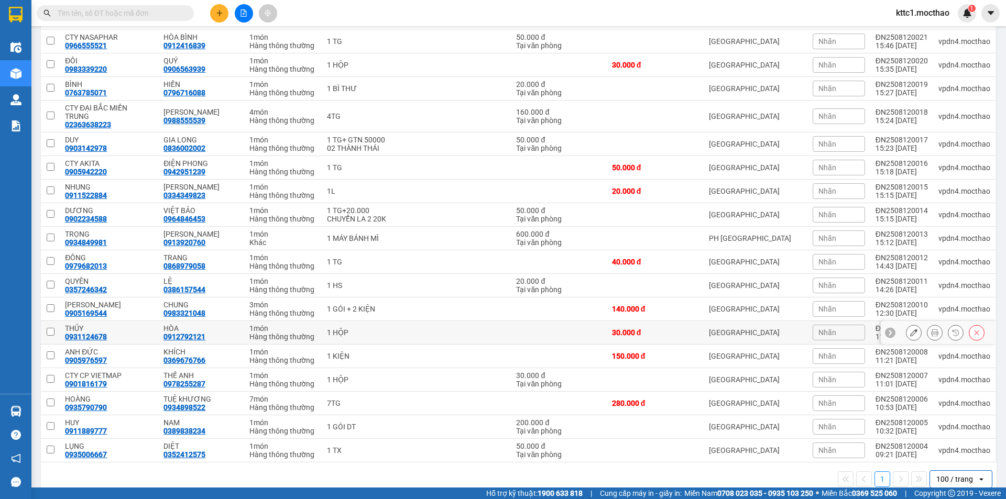
scroll to position [524, 0]
